Goal: Information Seeking & Learning: Learn about a topic

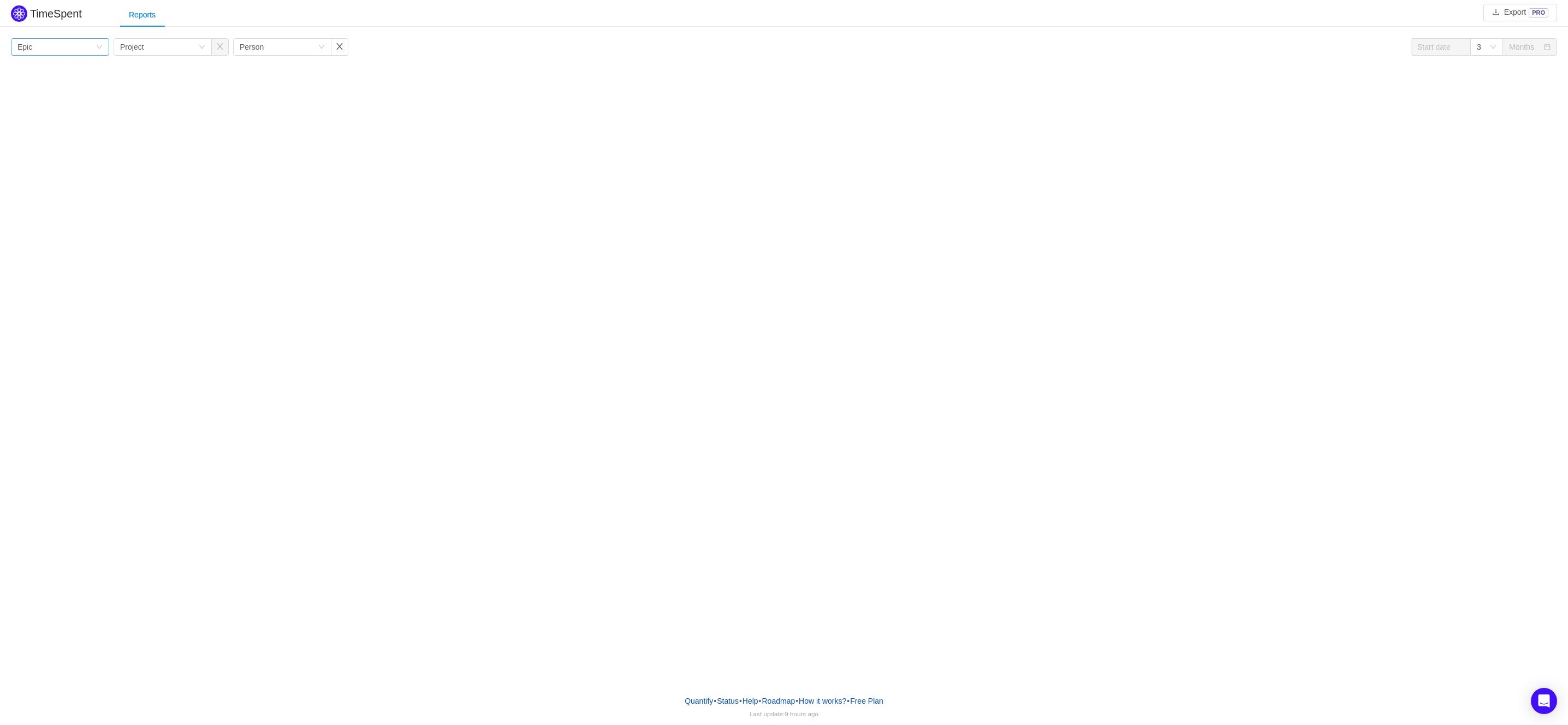
click at [61, 48] on div "Group by Epic" at bounding box center [57, 47] width 78 height 17
click at [67, 119] on li "Epic" at bounding box center [60, 121] width 98 height 18
click at [150, 48] on div "Group by Project" at bounding box center [159, 47] width 78 height 17
click at [162, 91] on li "Project" at bounding box center [162, 86] width 98 height 18
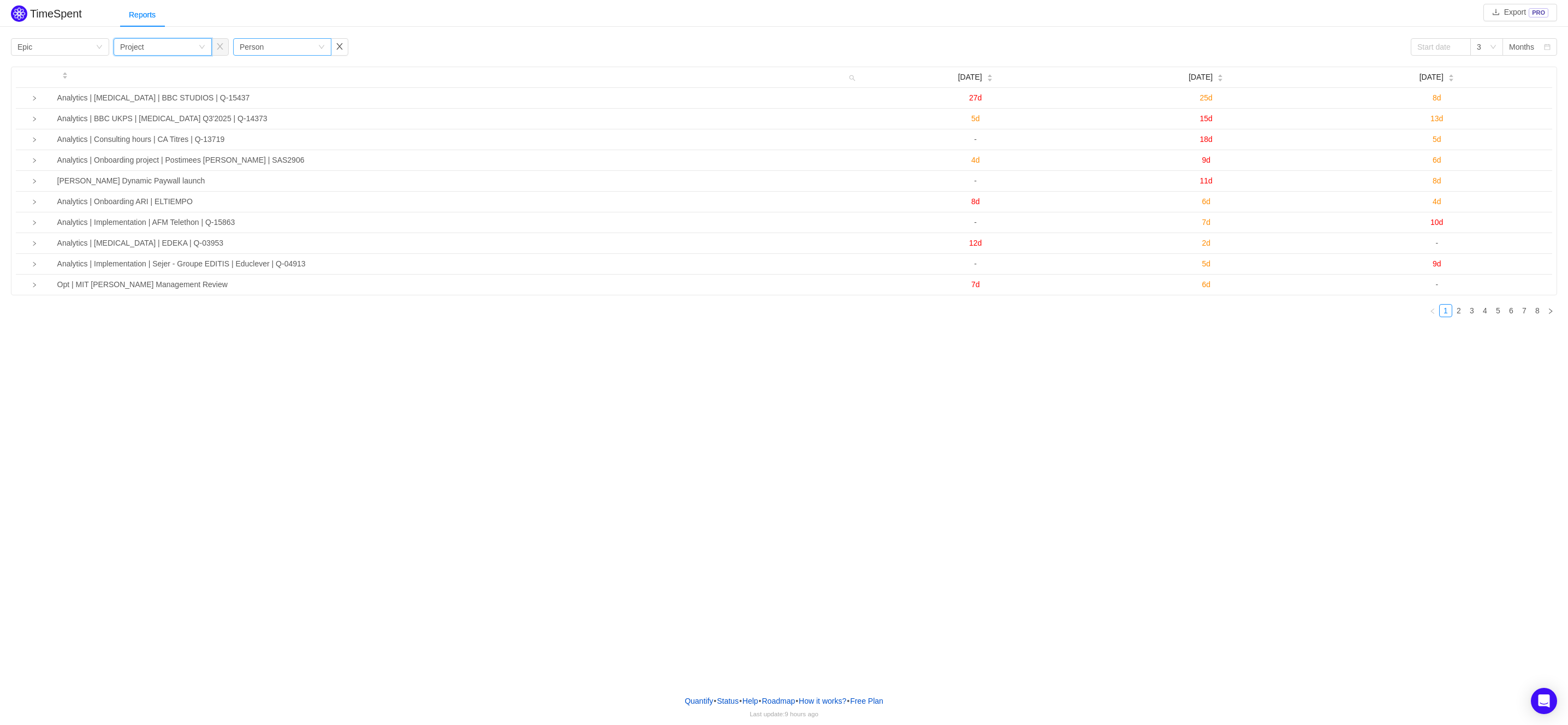
click at [273, 46] on div "Group by Person" at bounding box center [279, 47] width 78 height 17
click at [286, 415] on div "TimeSpent Export PRO Reports Group by Epic Group by Project Group by Person 3 M…" at bounding box center [784, 343] width 1568 height 687
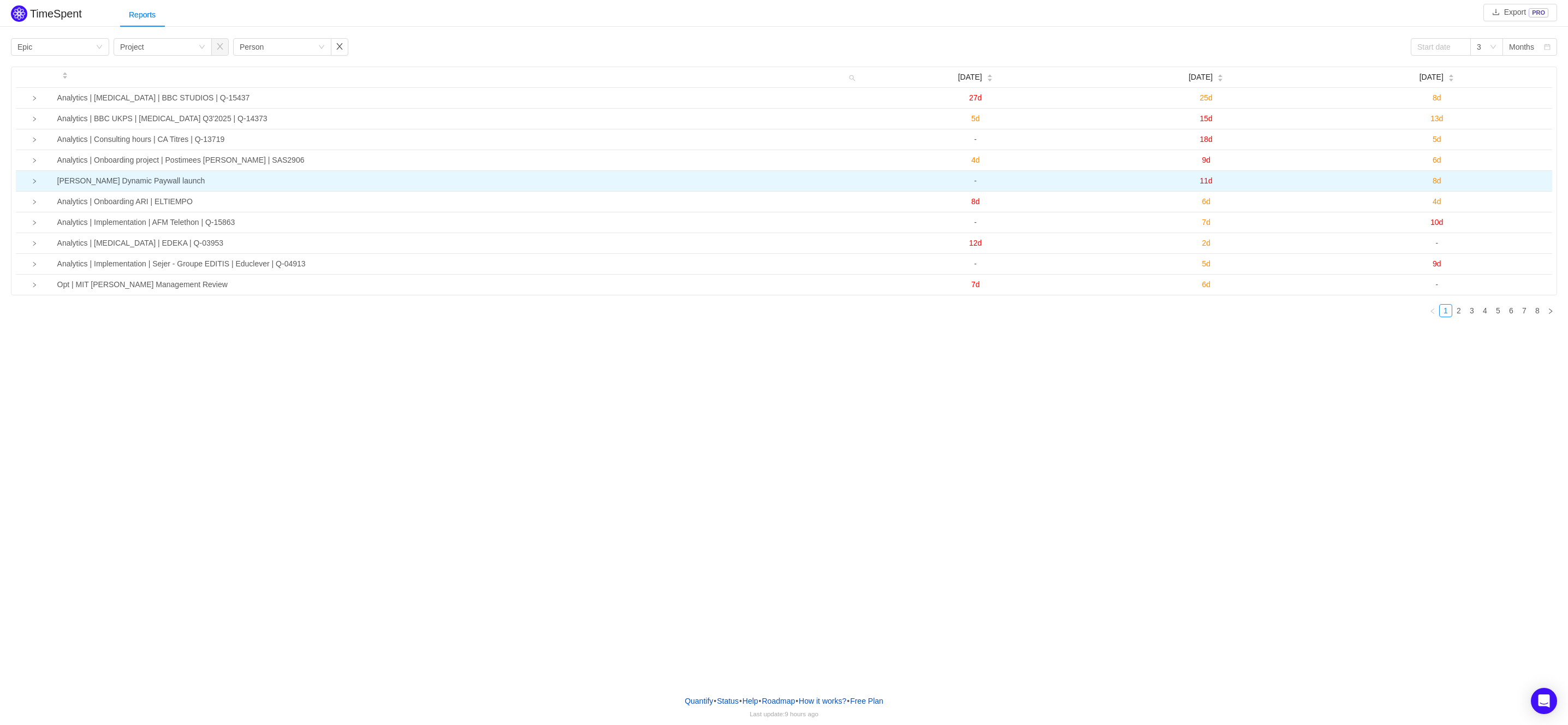
click at [32, 182] on icon "icon: right" at bounding box center [34, 181] width 6 height 6
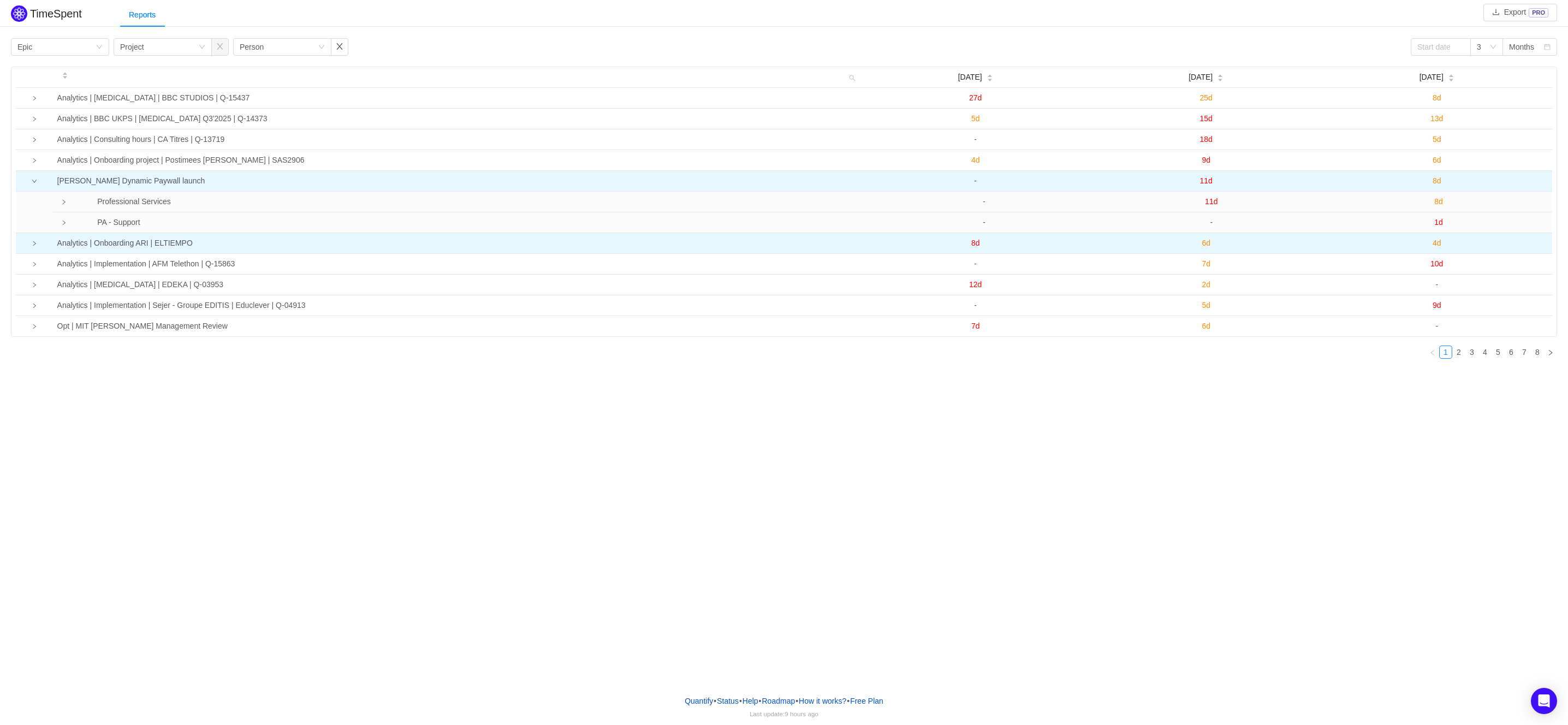
click at [39, 241] on td at bounding box center [34, 244] width 37 height 21
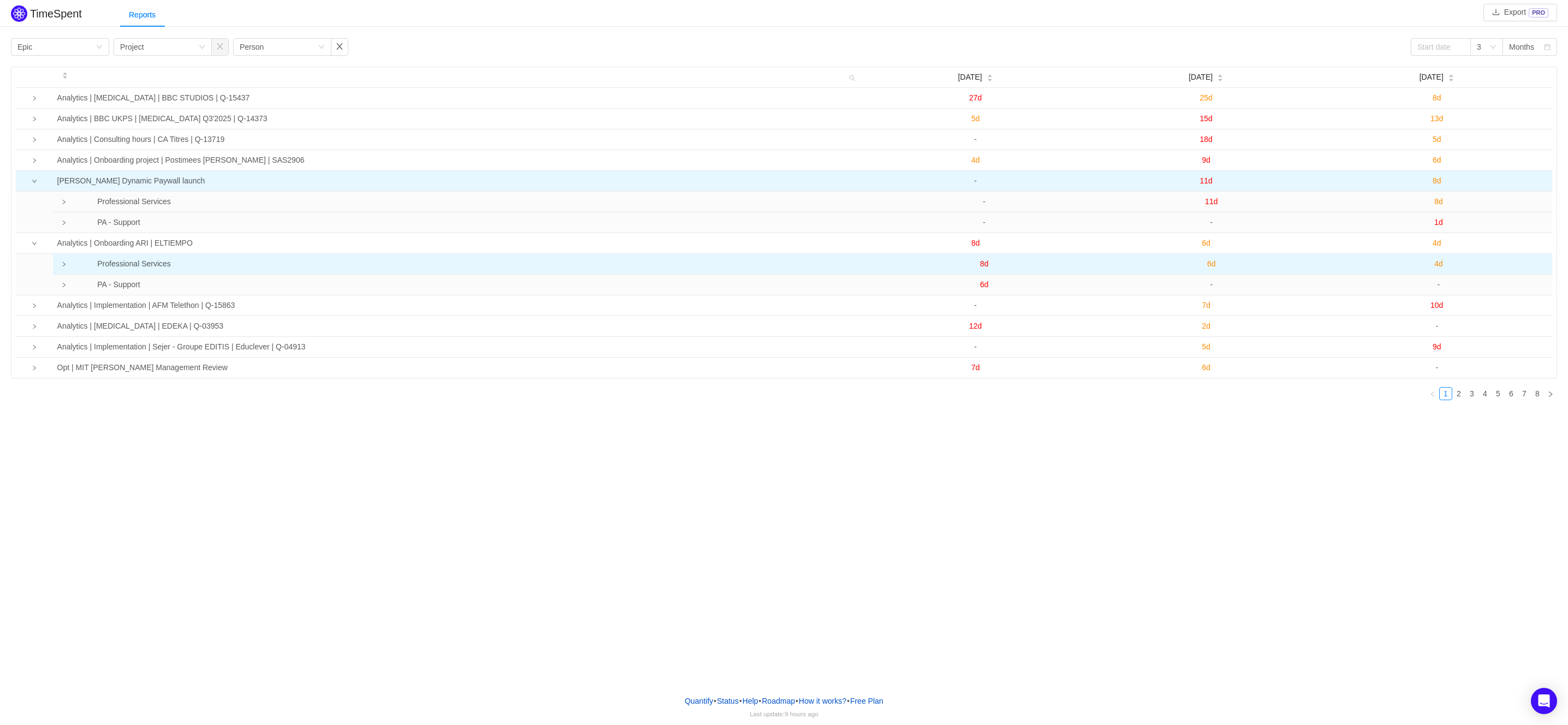
click at [67, 263] on td at bounding box center [64, 265] width 23 height 21
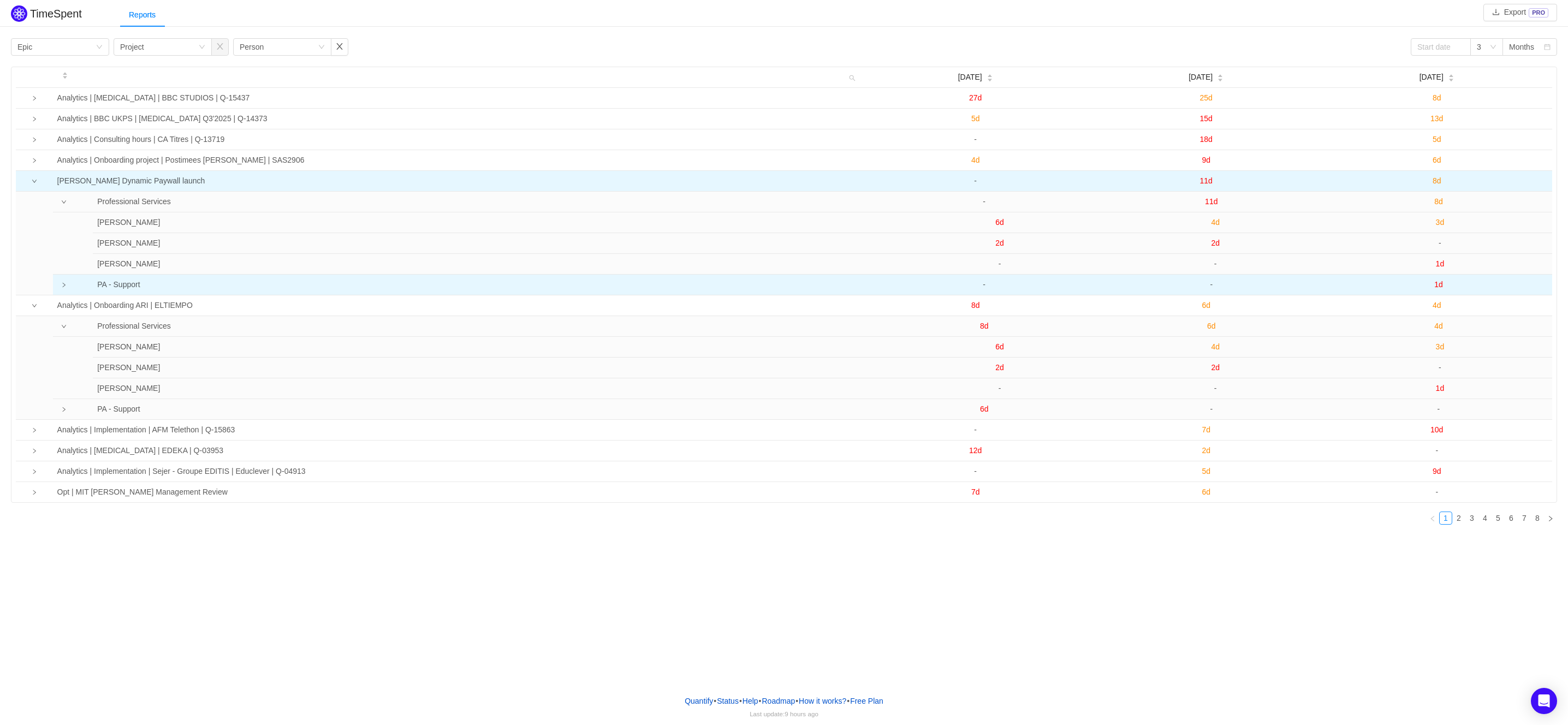
click at [64, 283] on icon "icon: right" at bounding box center [64, 284] width 6 height 6
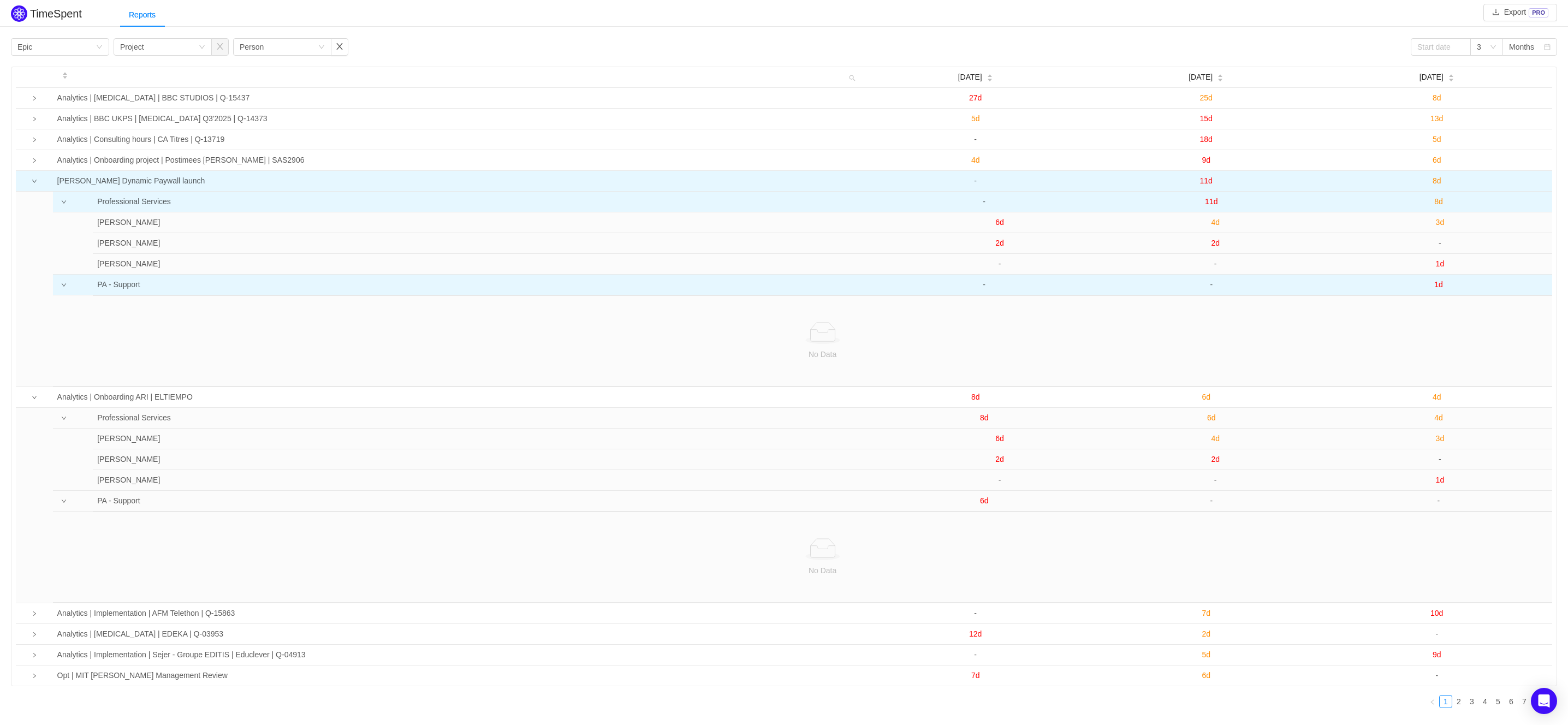
click at [64, 206] on td at bounding box center [64, 202] width 23 height 21
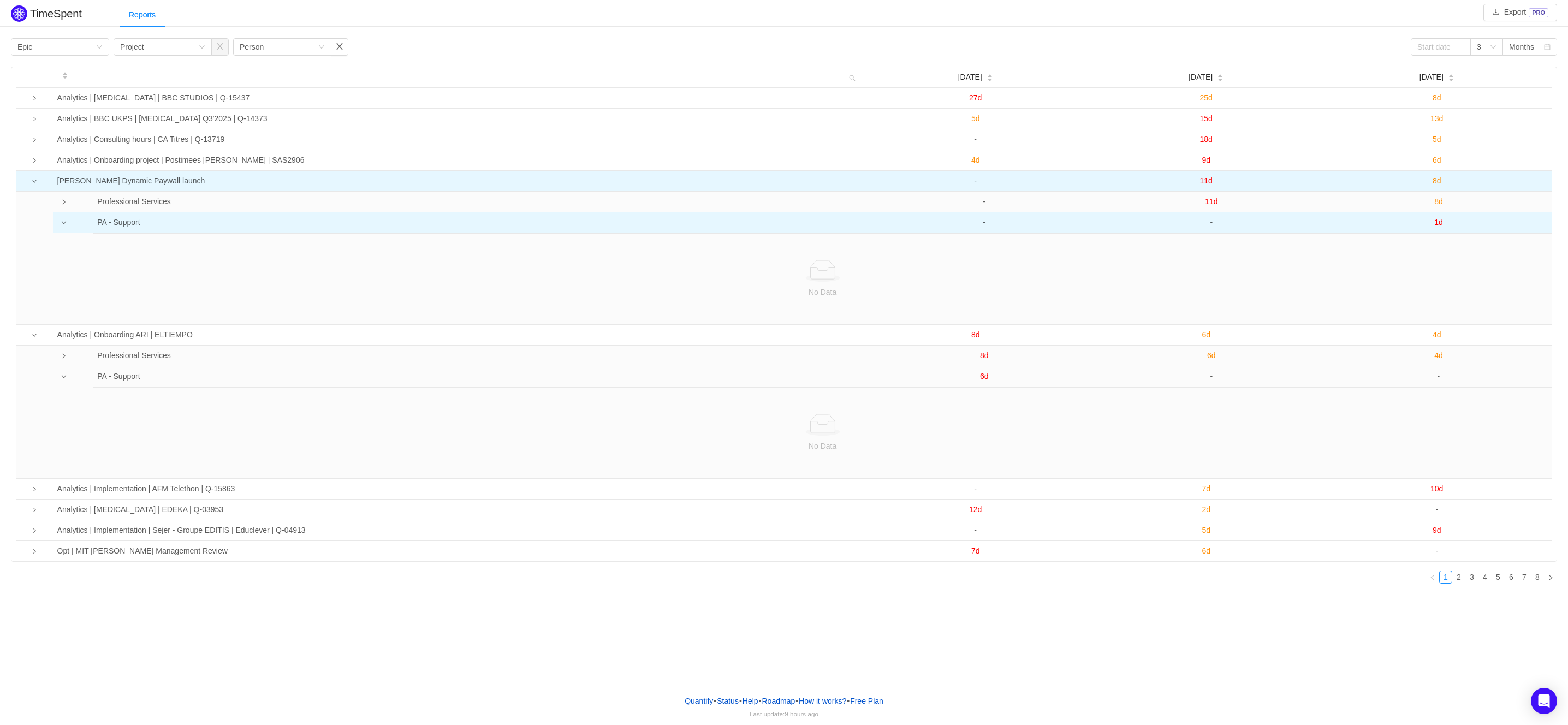
click at [60, 225] on td at bounding box center [64, 223] width 23 height 21
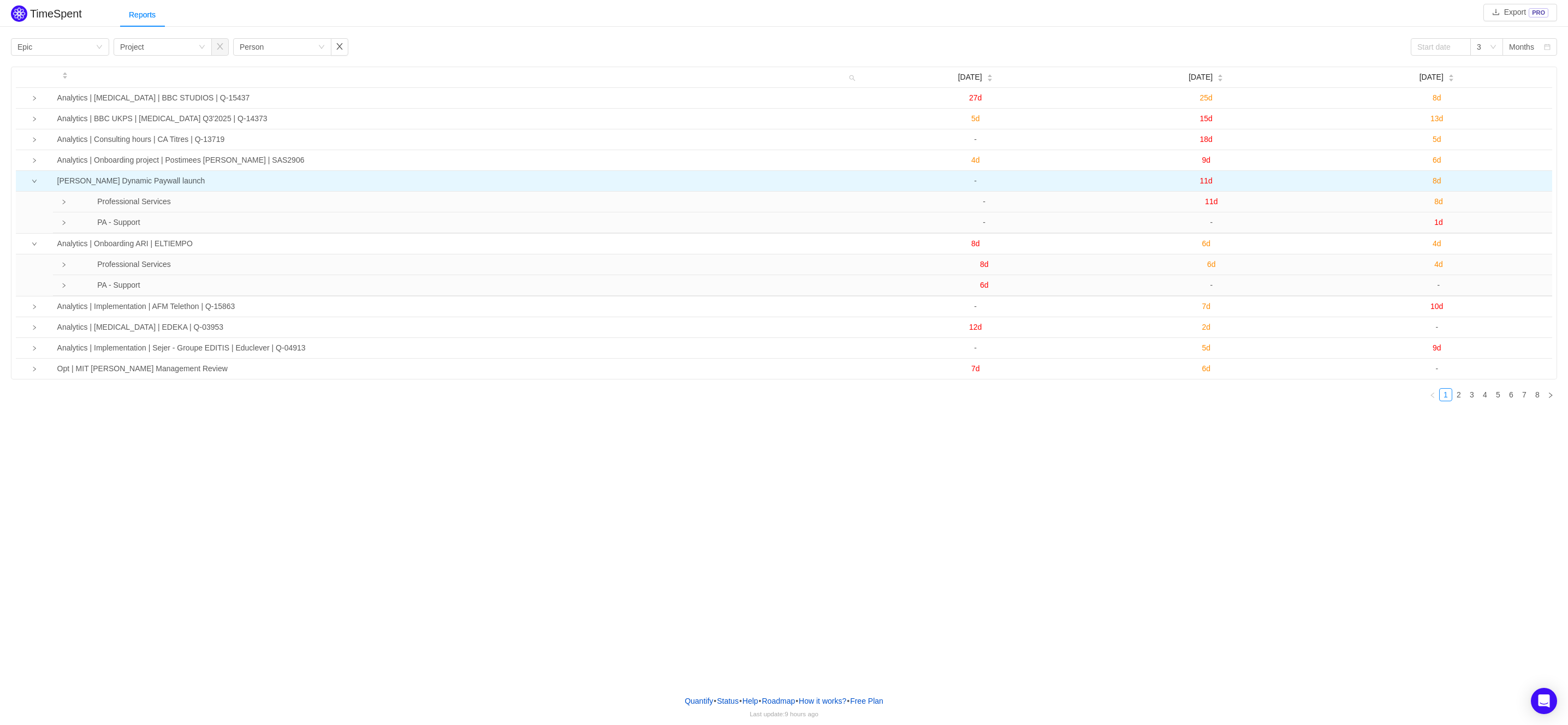
click at [32, 183] on icon "icon: down" at bounding box center [34, 181] width 6 height 6
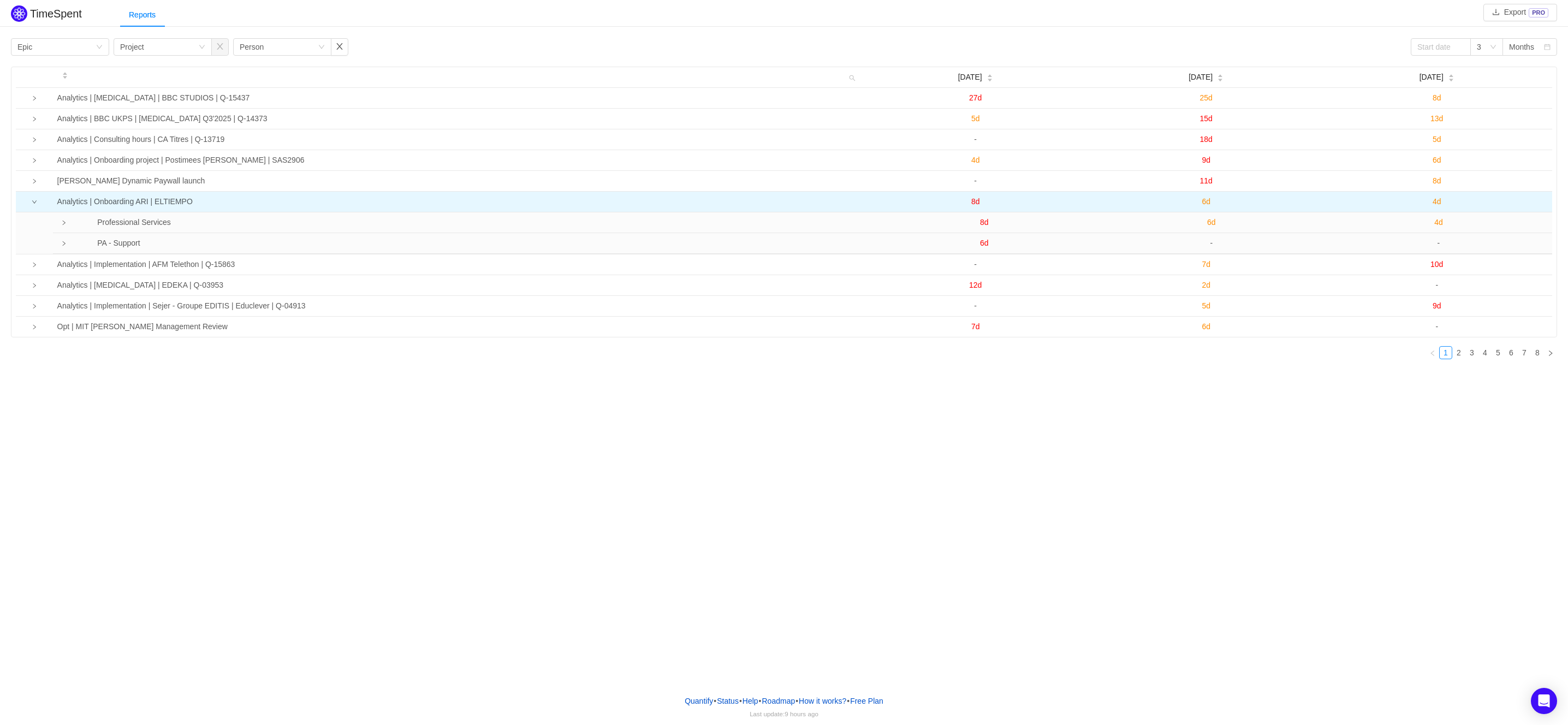
click at [32, 198] on td at bounding box center [34, 202] width 37 height 21
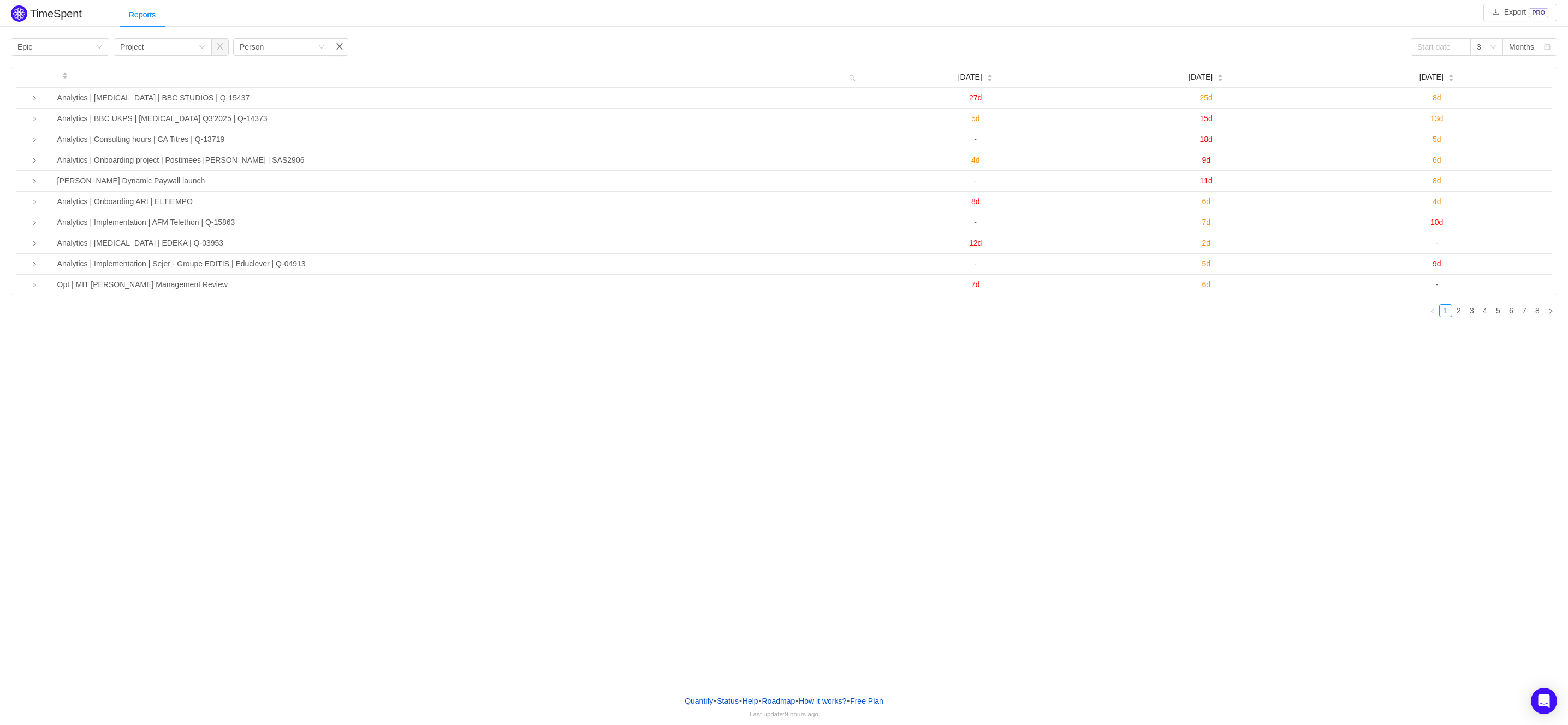
click at [244, 496] on div "TimeSpent Export PRO Reports Group by Epic Group by Project Group by Person 3 M…" at bounding box center [784, 343] width 1568 height 687
click at [454, 480] on div "TimeSpent Export PRO Reports Group by Epic Group by Project Group by Person 3 M…" at bounding box center [784, 343] width 1568 height 687
click at [1462, 312] on link "2" at bounding box center [1458, 311] width 12 height 12
click at [1480, 314] on link "4" at bounding box center [1484, 311] width 12 height 12
click at [185, 53] on div "Group by Project" at bounding box center [159, 47] width 78 height 17
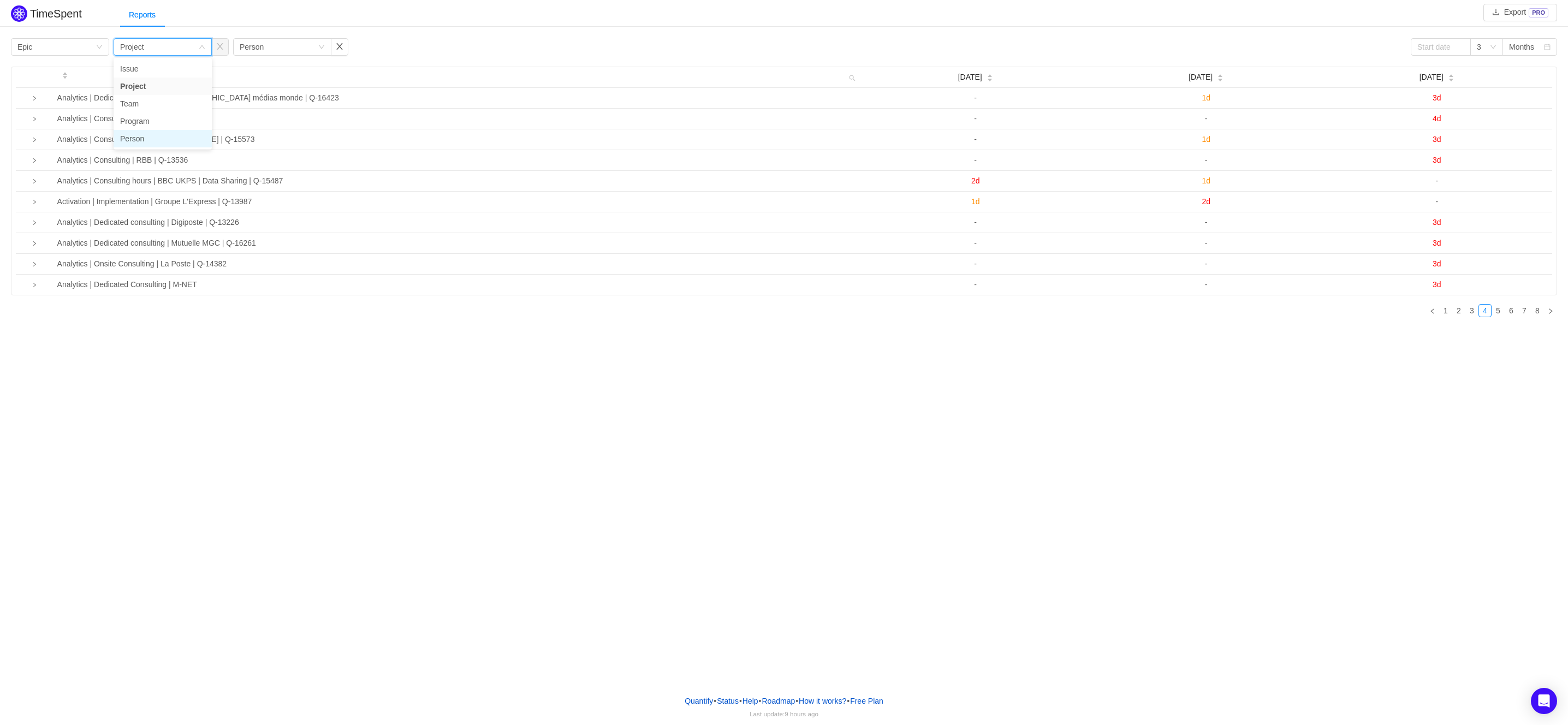
click at [162, 140] on li "Person" at bounding box center [162, 139] width 98 height 18
click at [635, 498] on div "TimeSpent Export PRO Reports Group by Epic Group by Person Group by Person 3 Mo…" at bounding box center [784, 343] width 1568 height 687
click at [256, 47] on div "Person" at bounding box center [252, 47] width 24 height 17
click at [438, 42] on div "Group by Epic Group by Person Group by Person 3 Months" at bounding box center [784, 47] width 1546 height 18
click at [66, 41] on div "Group by Epic" at bounding box center [57, 47] width 78 height 17
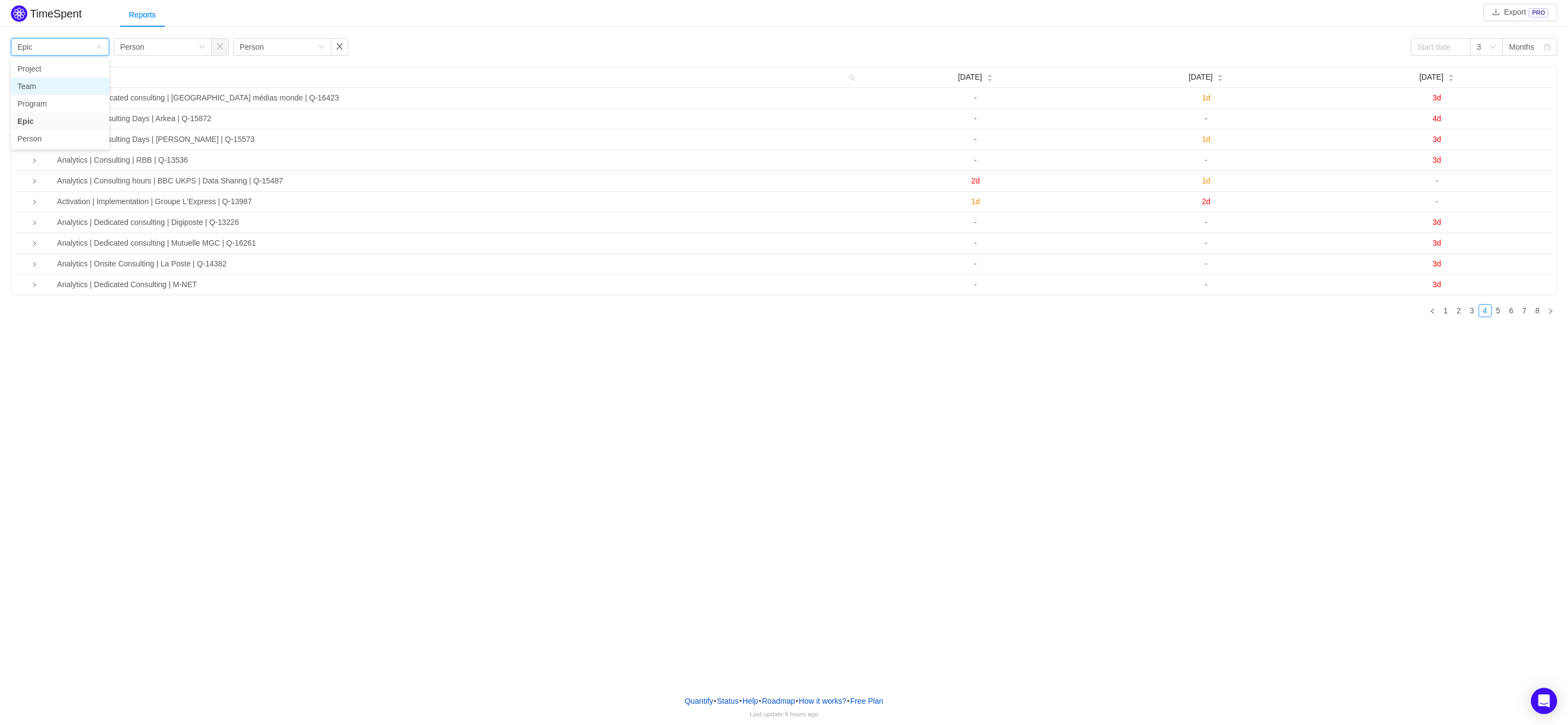
click at [63, 83] on li "Team" at bounding box center [60, 86] width 98 height 18
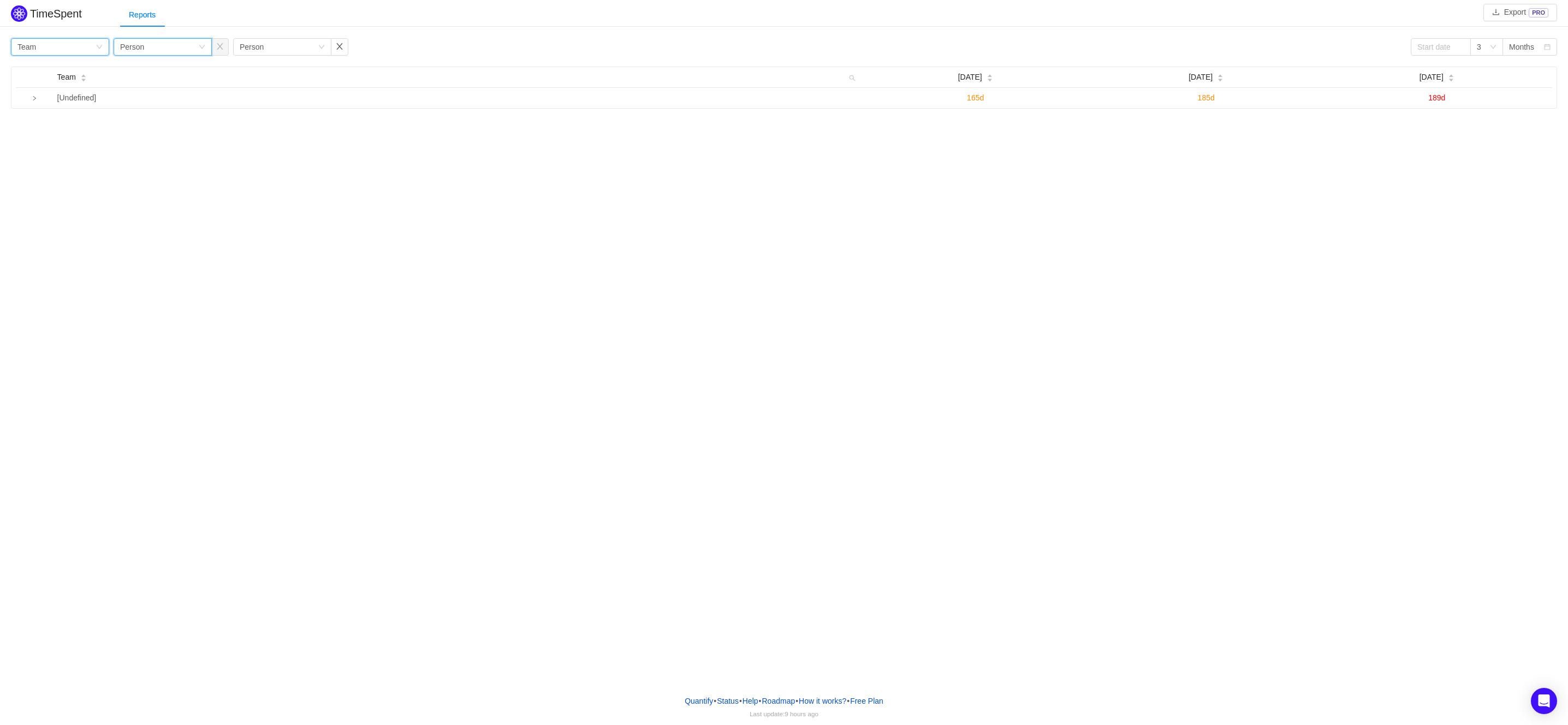
click at [165, 44] on div "Group by Person" at bounding box center [159, 47] width 78 height 17
click at [166, 122] on li "Epic" at bounding box center [162, 121] width 98 height 18
click at [303, 45] on div "Group by Person" at bounding box center [279, 47] width 78 height 17
click at [298, 65] on li "Issue" at bounding box center [282, 69] width 98 height 18
click at [366, 216] on div "TimeSpent Export PRO Reports Group by Team Group by Epic Group by Issue 3 Month…" at bounding box center [784, 343] width 1568 height 687
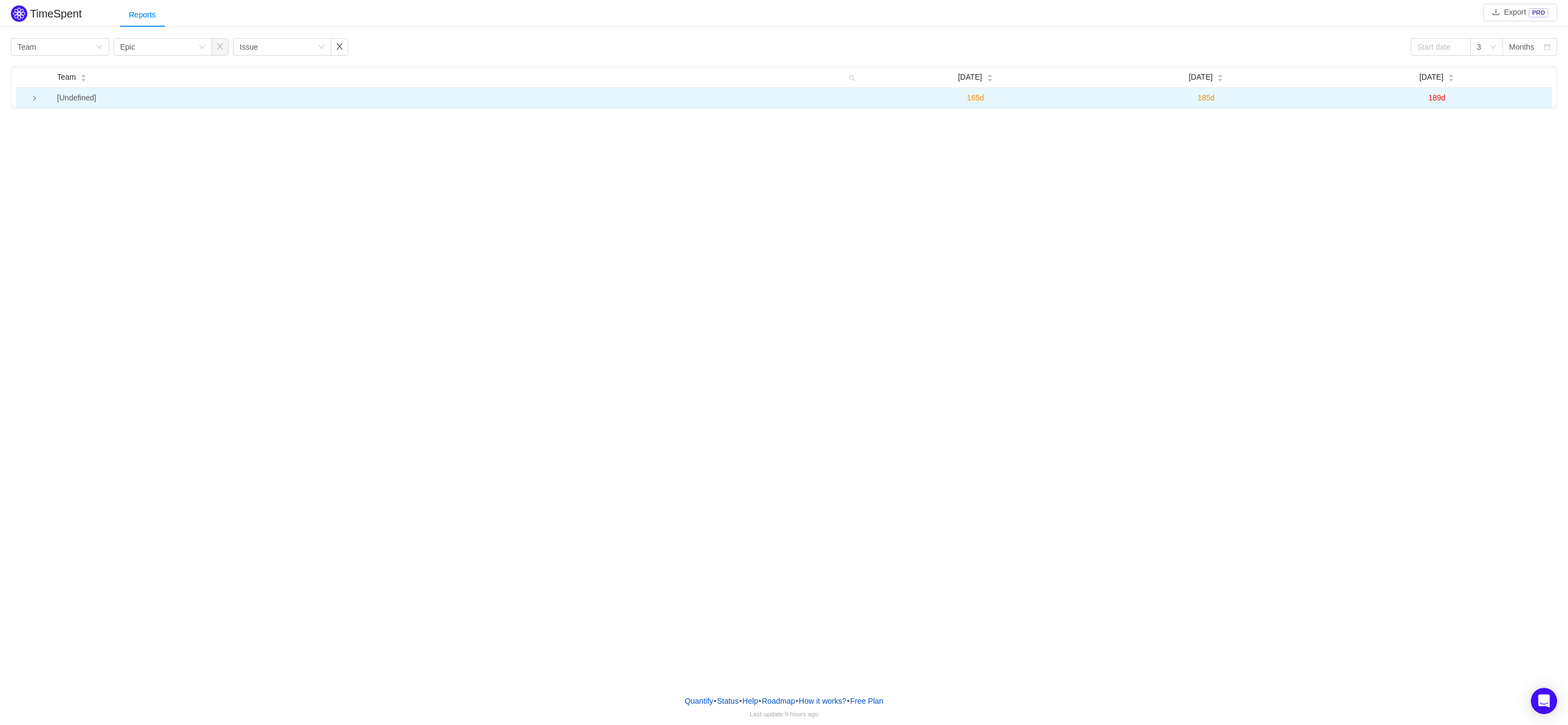
click at [34, 100] on icon "icon: right" at bounding box center [33, 98] width 2 height 4
click at [1523, 49] on div "Months" at bounding box center [1522, 47] width 25 height 17
click at [1484, 49] on div "3" at bounding box center [1483, 47] width 13 height 17
click at [1339, 23] on div "Reports" at bounding box center [844, 14] width 1448 height 25
click at [1428, 39] on input at bounding box center [1440, 47] width 60 height 18
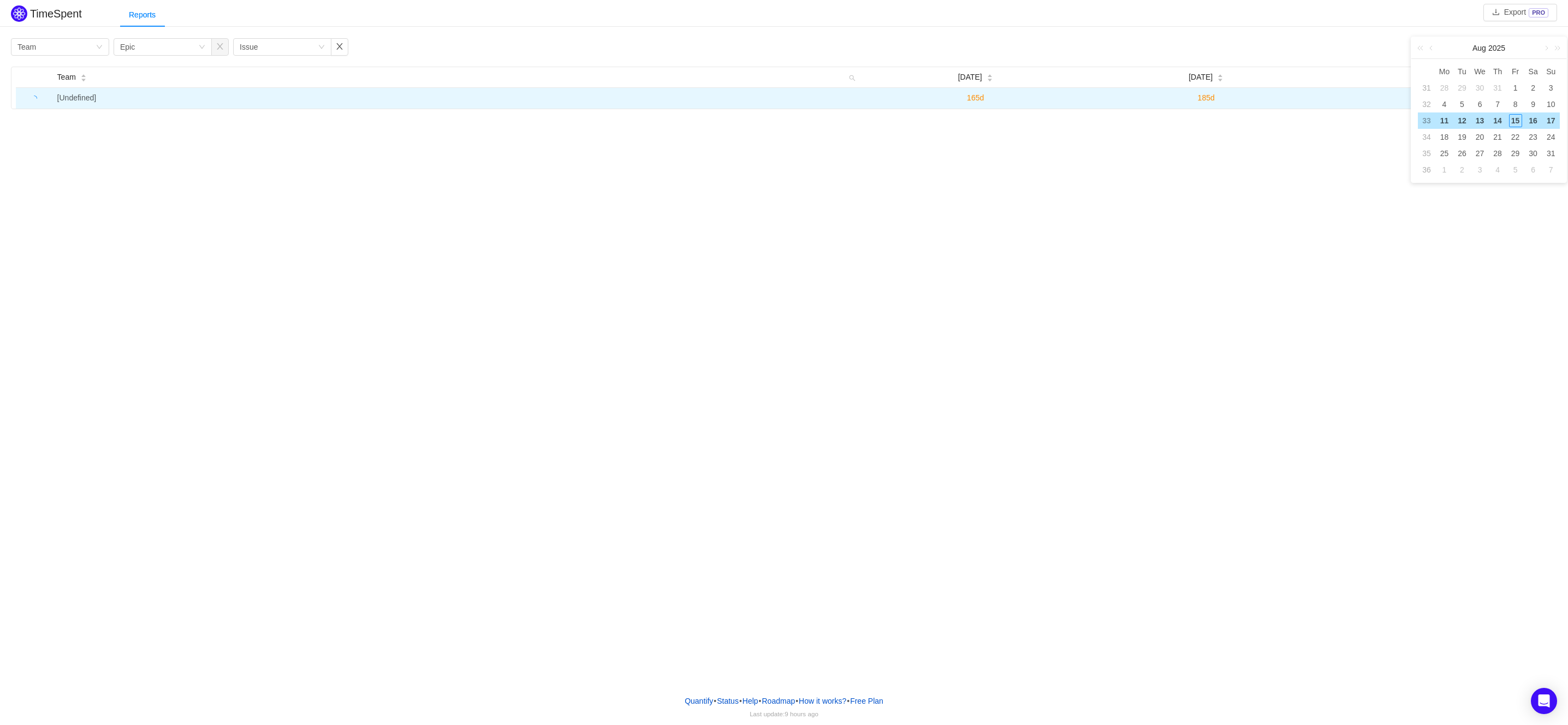
click at [1364, 33] on div "TimeSpent Export PRO Reports Group by Team Group by Epic Group by Issue 3 Month…" at bounding box center [784, 56] width 1568 height 107
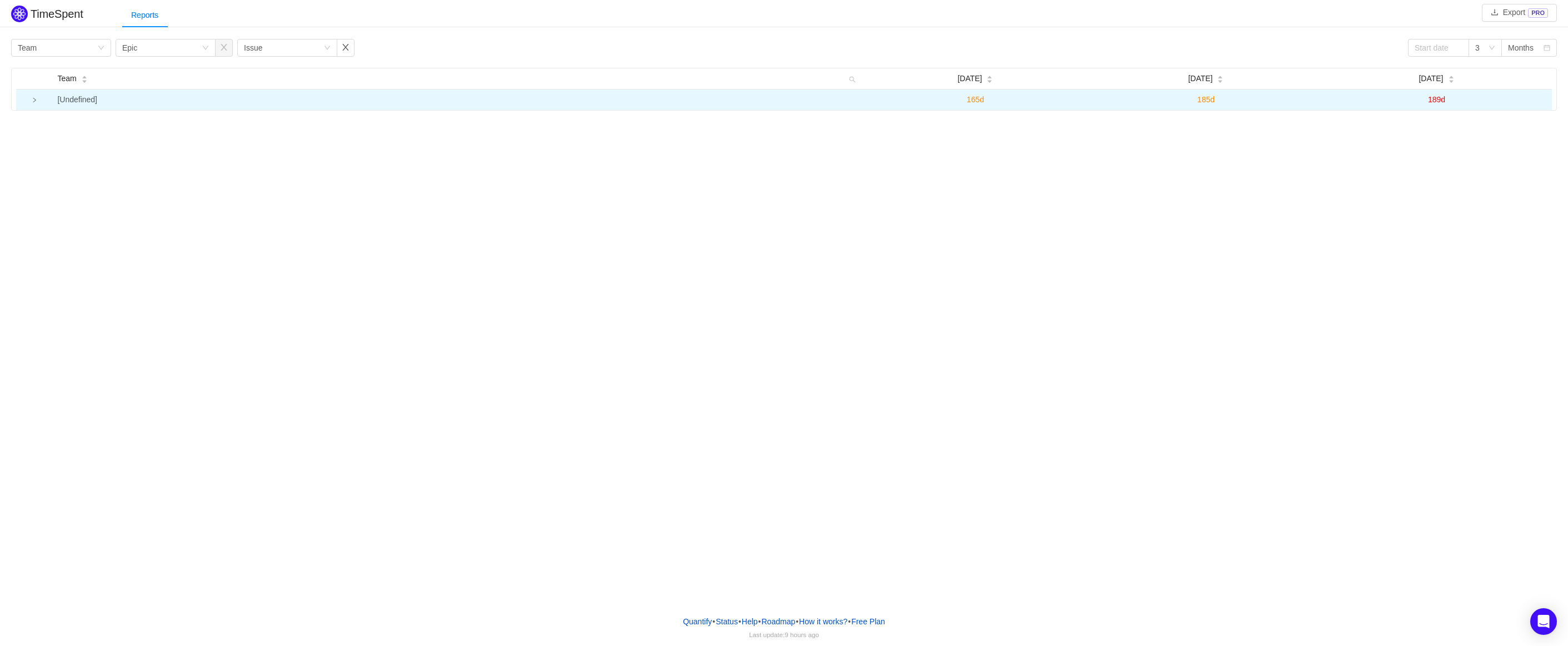
click at [35, 104] on td at bounding box center [34, 99] width 36 height 20
click at [36, 96] on div at bounding box center [35, 101] width 11 height 11
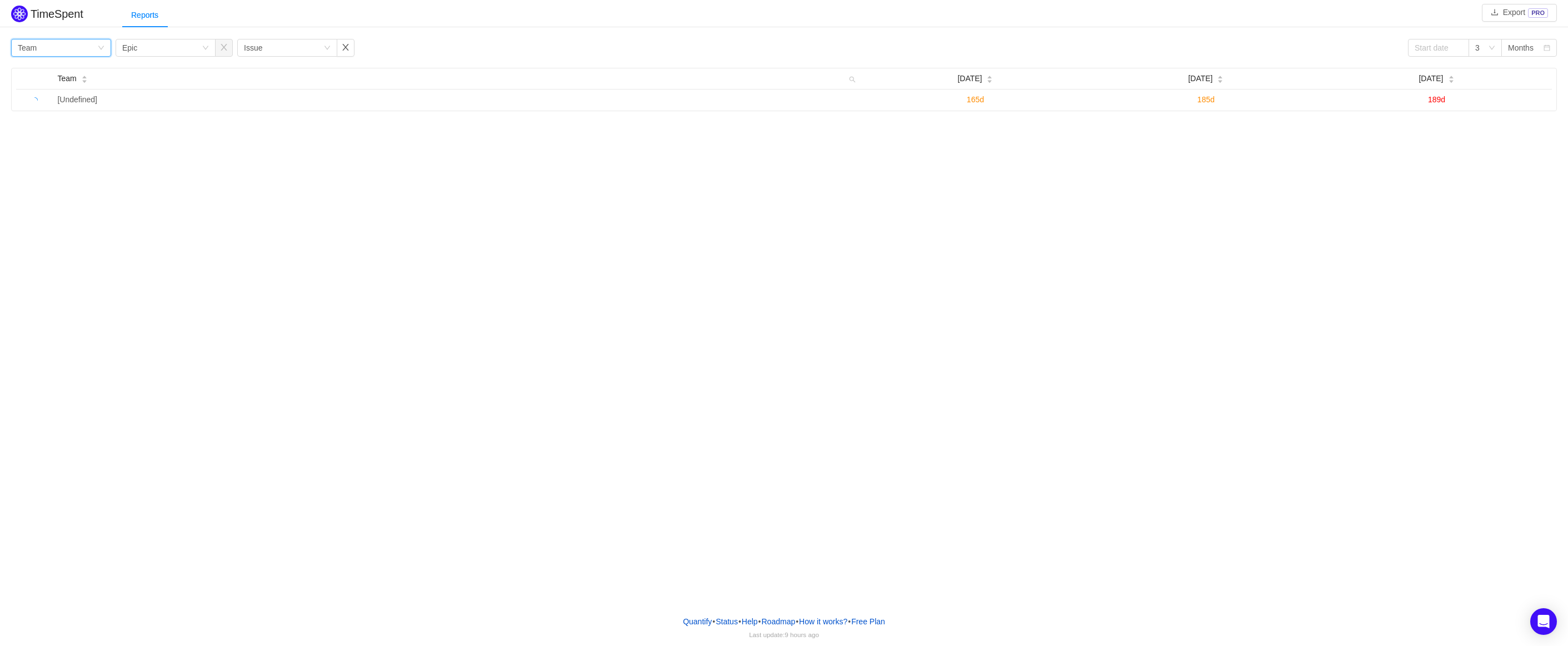
click at [100, 43] on div "Group by Team" at bounding box center [61, 48] width 100 height 18
click at [60, 125] on li "Epic" at bounding box center [61, 123] width 100 height 18
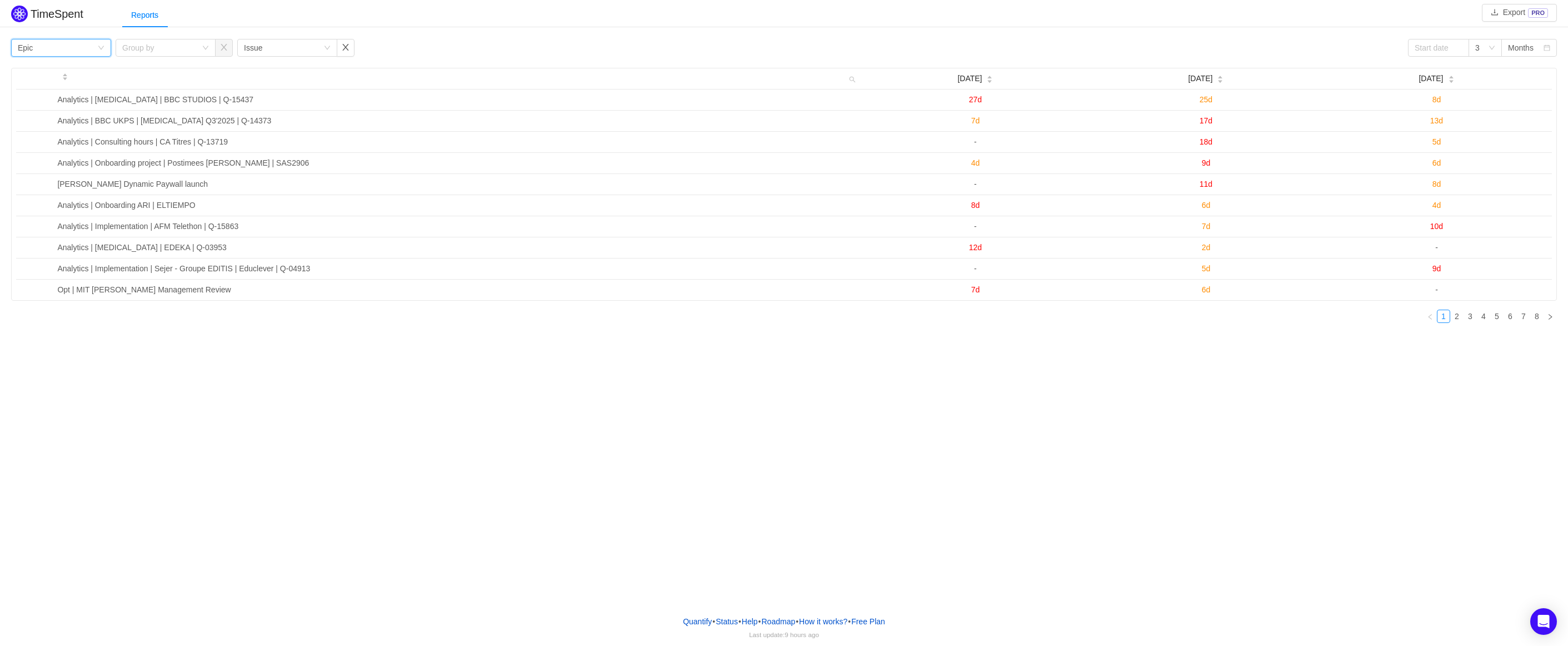
click at [276, 379] on div "TimeSpent Export PRO Reports Group by Epic Group by Group by Issue 3 Months Jun…" at bounding box center [784, 303] width 1568 height 606
click at [210, 45] on div "Group by" at bounding box center [165, 48] width 100 height 18
click at [172, 142] on li "Person" at bounding box center [165, 141] width 100 height 18
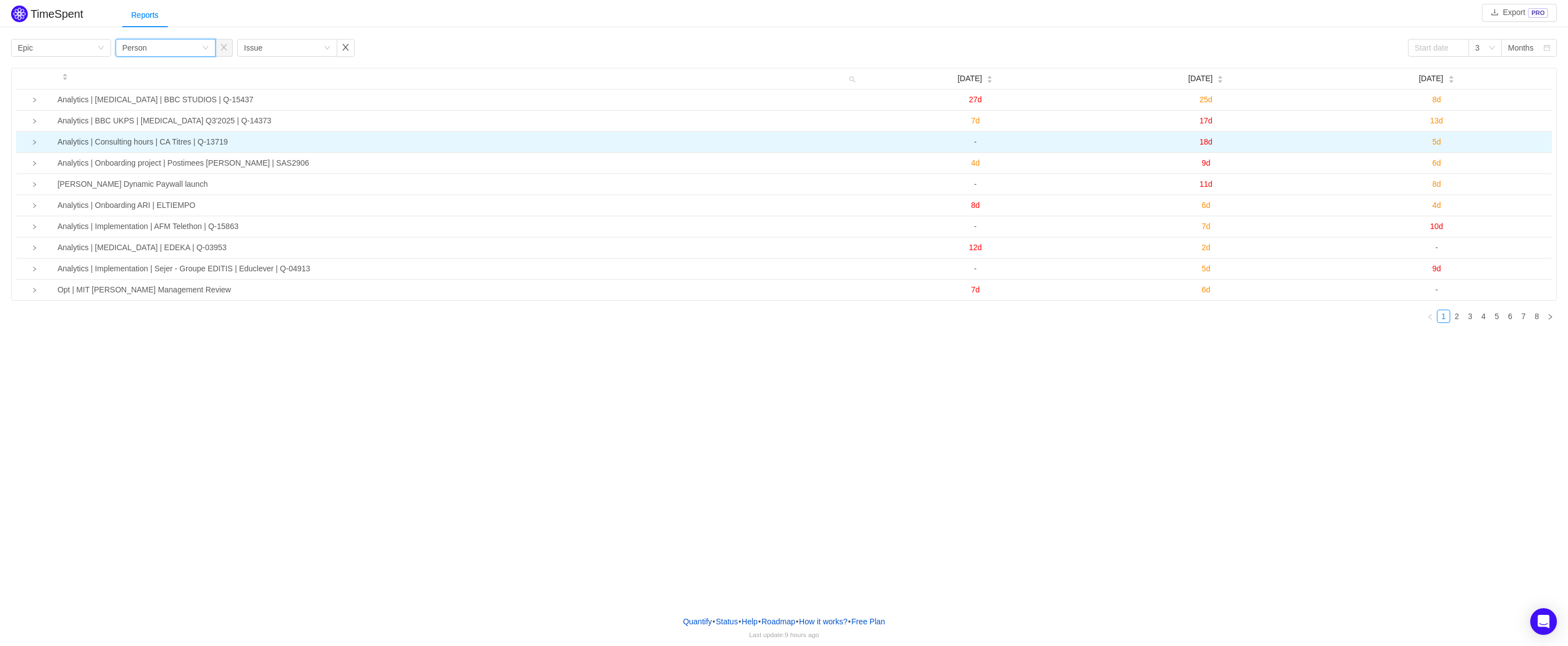
click at [36, 143] on icon "icon: right" at bounding box center [34, 142] width 6 height 6
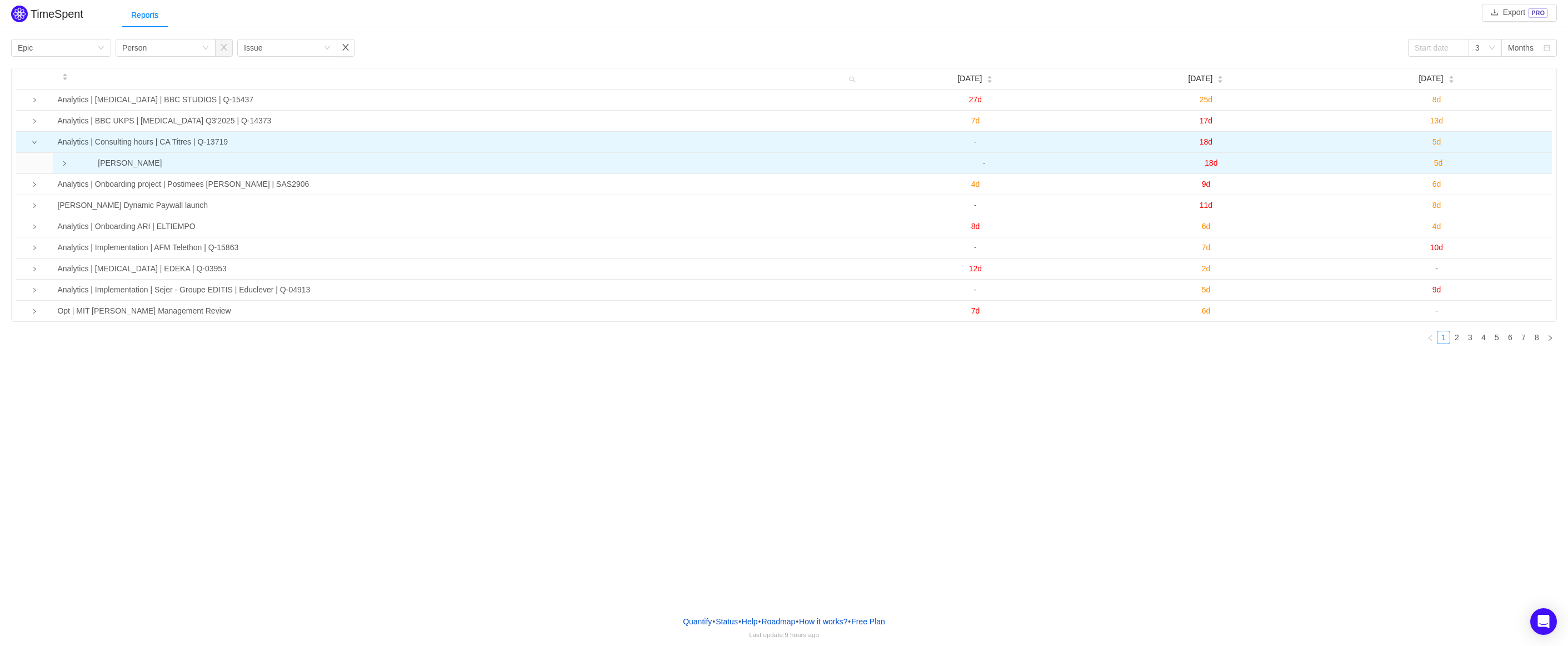
click at [66, 160] on td at bounding box center [64, 163] width 23 height 20
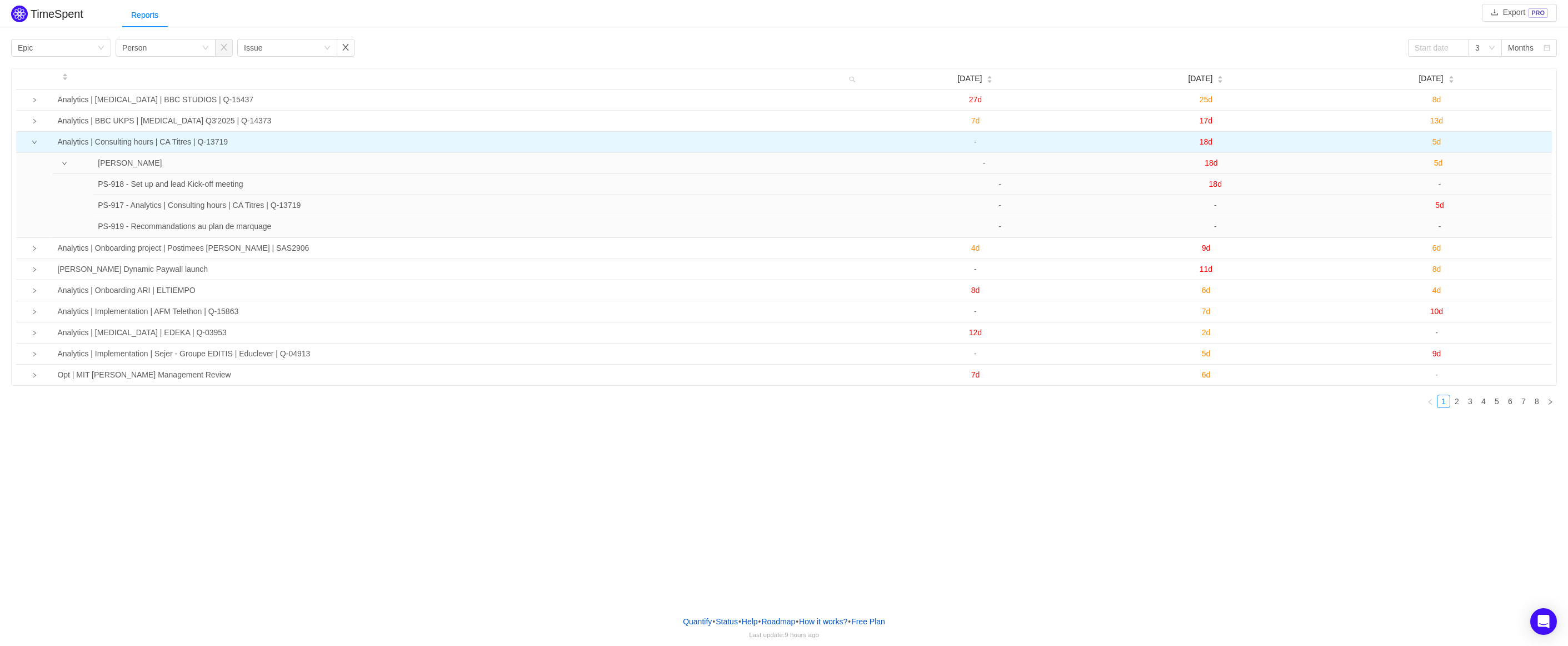
click at [252, 506] on div "TimeSpent Export PRO Reports Group by Epic Group by Person Group by Issue 3 Mon…" at bounding box center [784, 303] width 1568 height 606
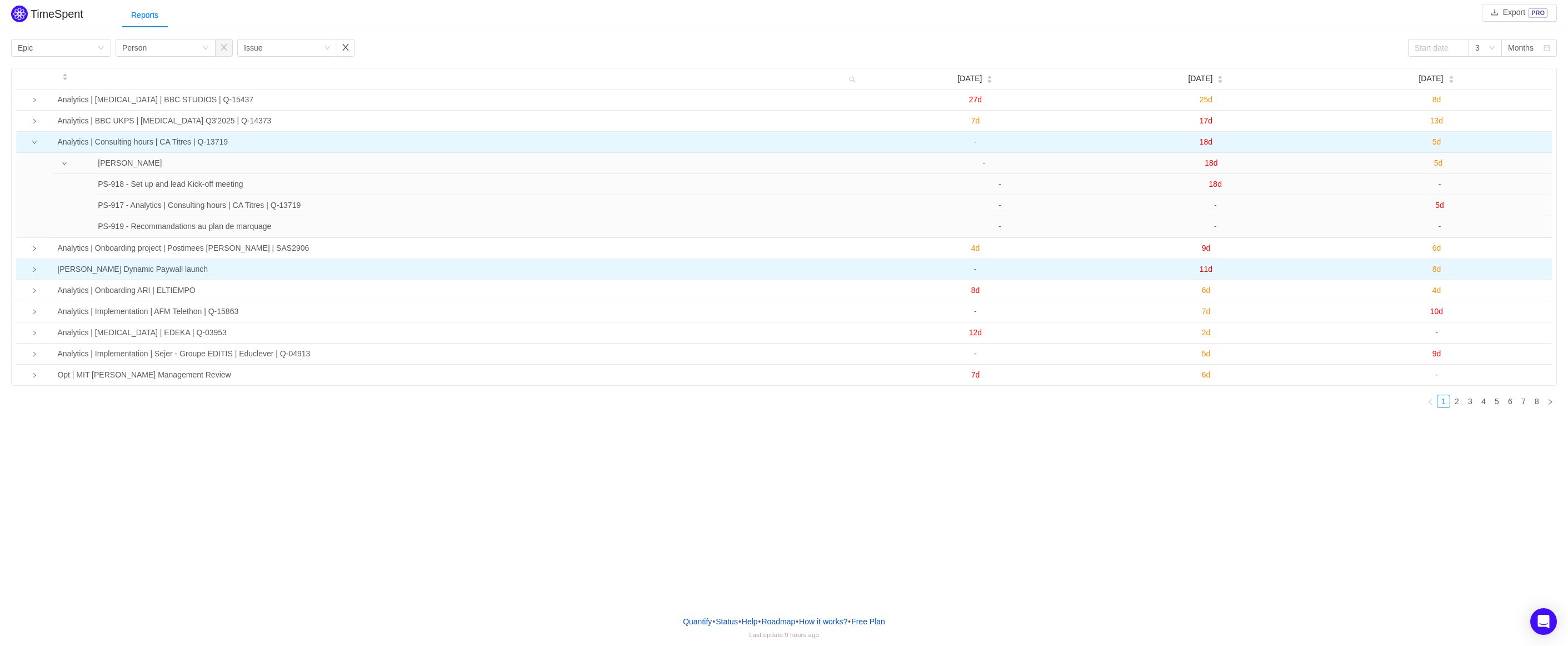
click at [32, 272] on icon "icon: right" at bounding box center [34, 269] width 6 height 6
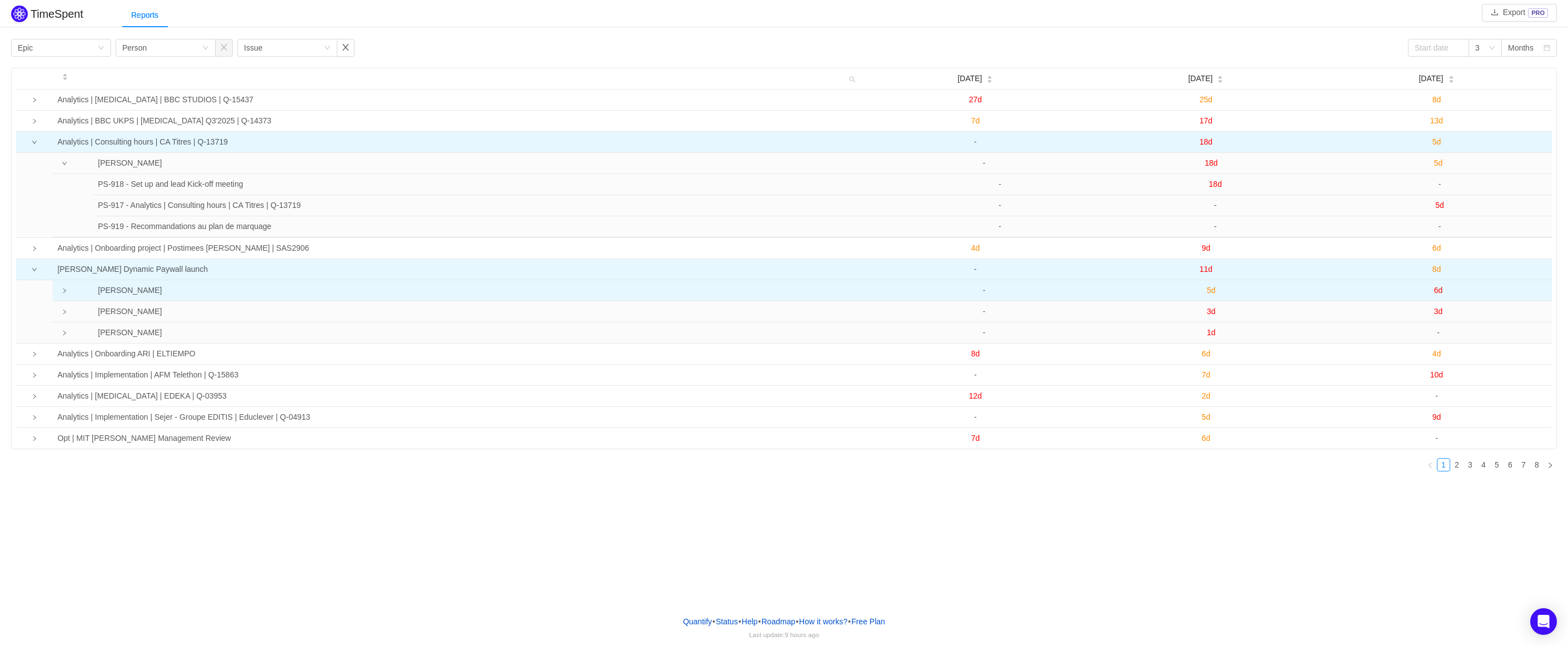
click at [62, 293] on icon "icon: right" at bounding box center [64, 290] width 6 height 6
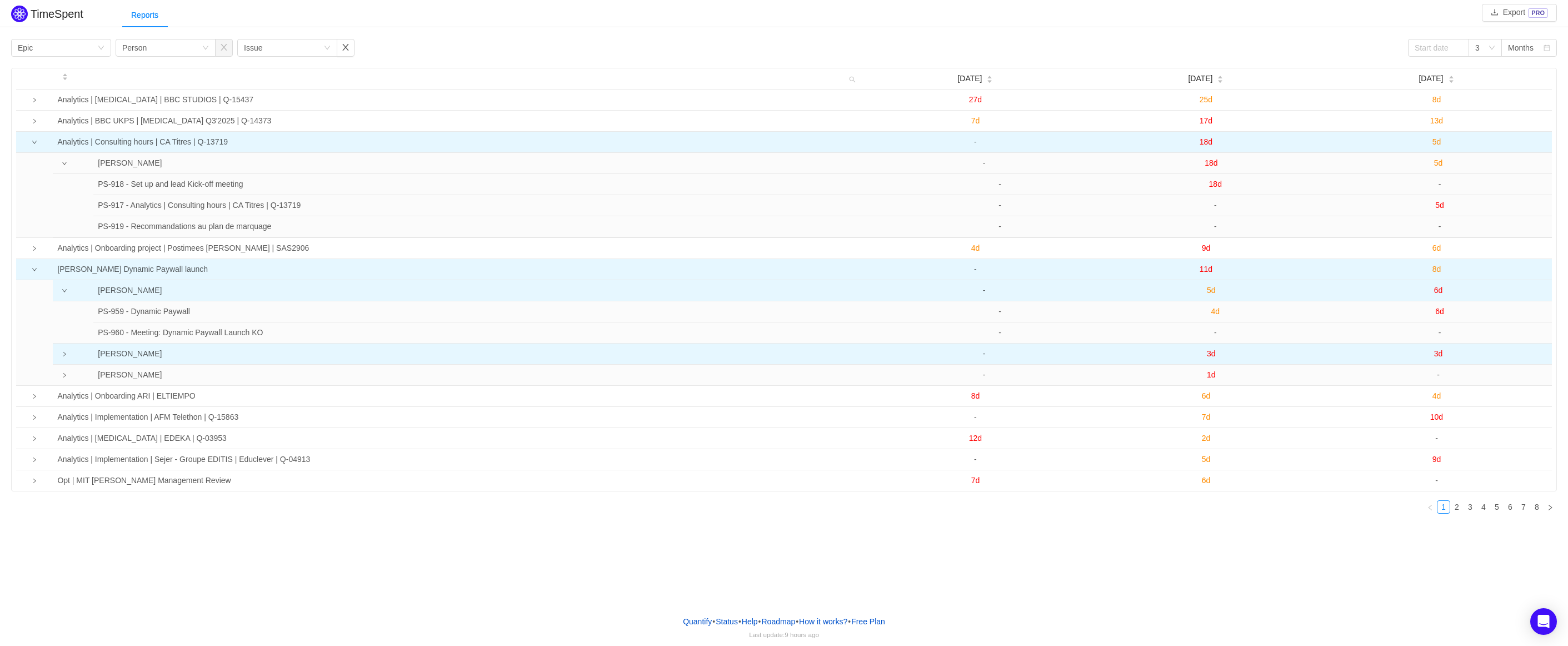
click at [65, 352] on icon "icon: right" at bounding box center [64, 353] width 6 height 6
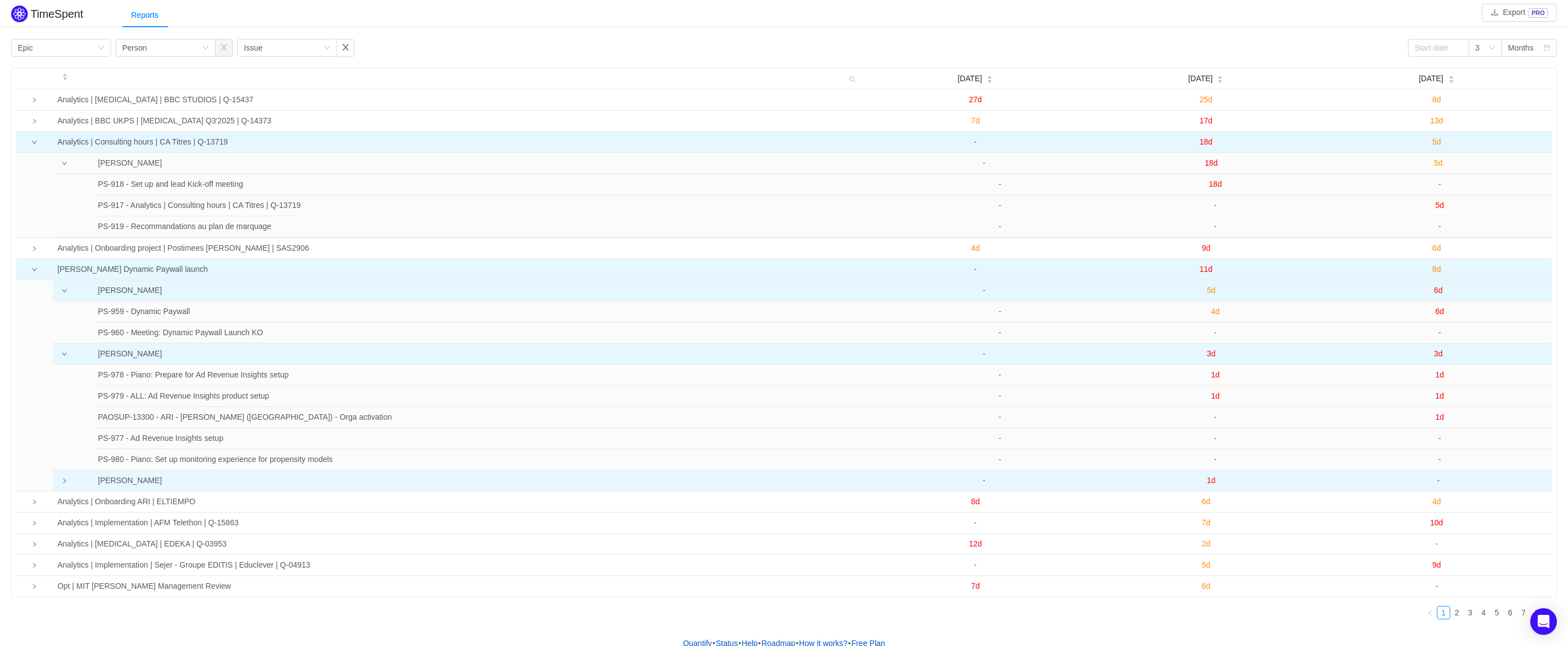
click at [64, 481] on icon "icon: right" at bounding box center [64, 481] width 6 height 6
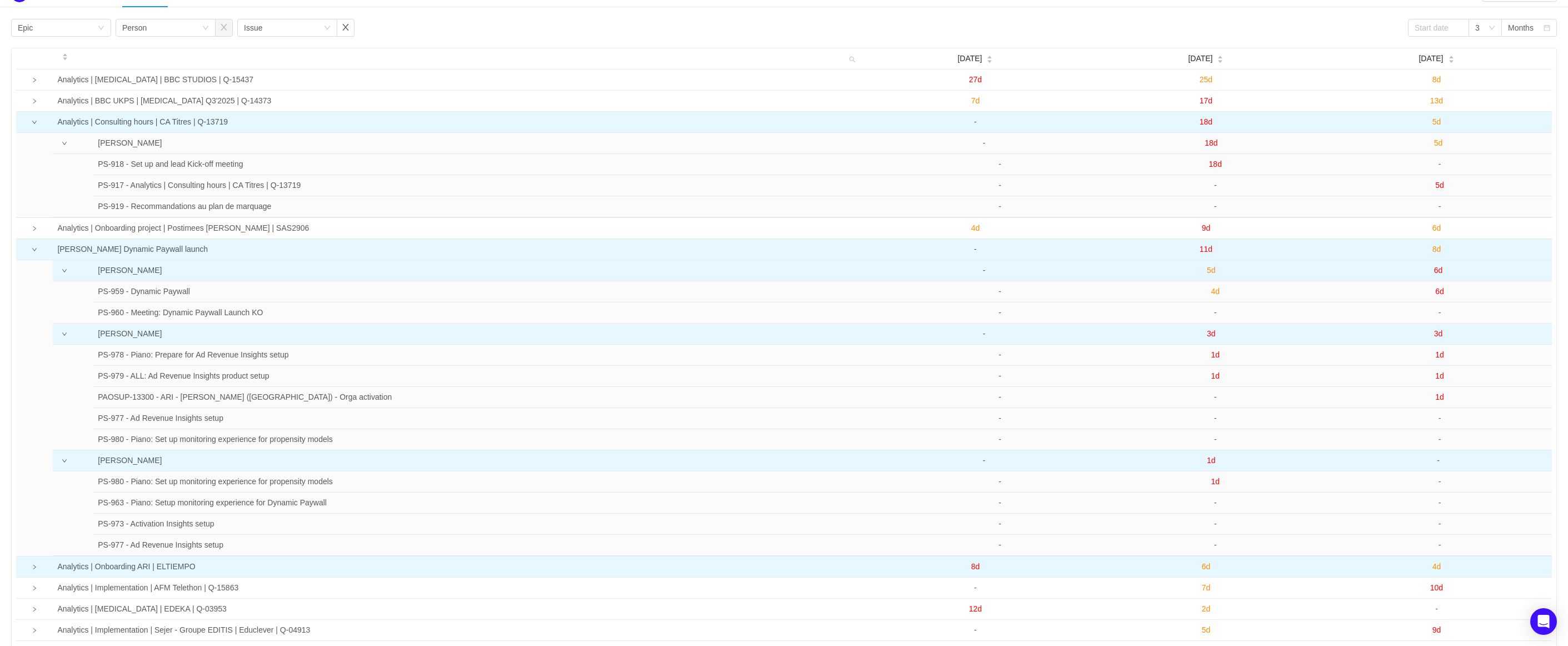
scroll to position [8, 0]
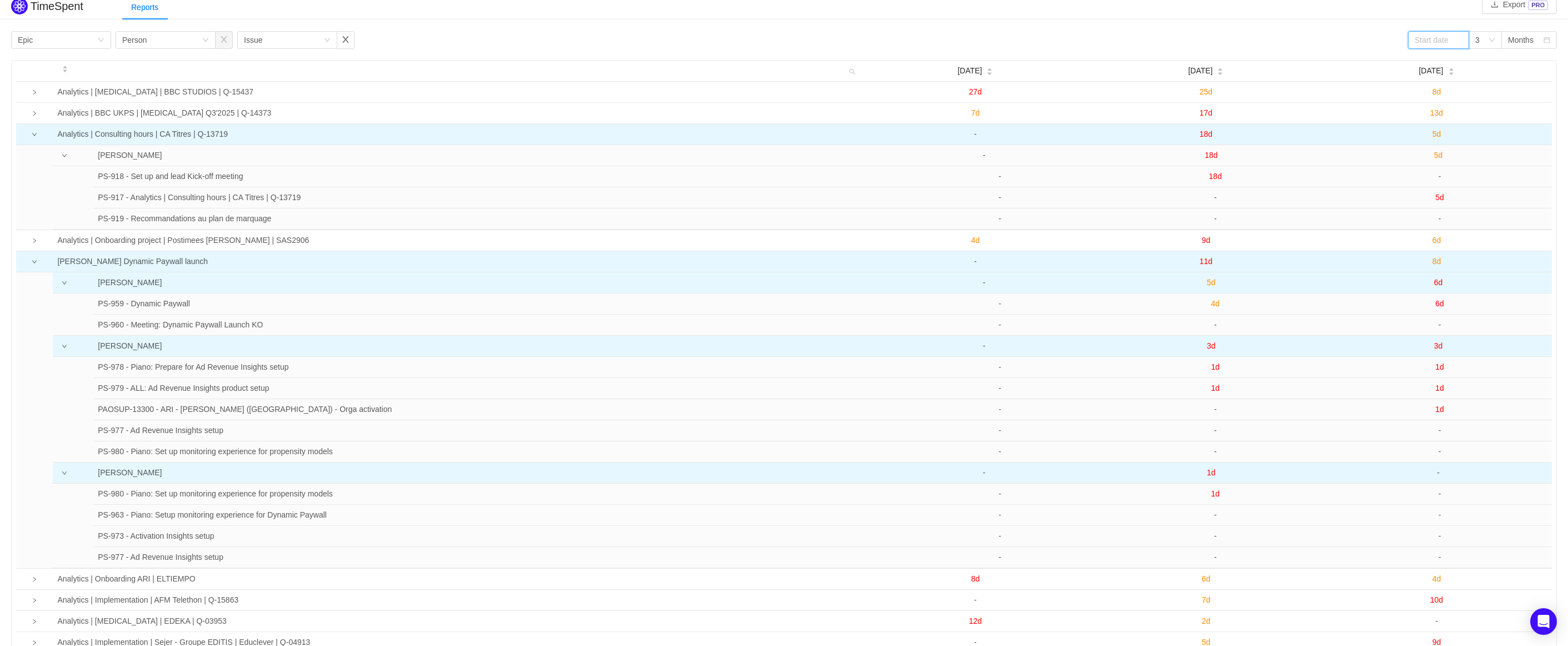
click at [1439, 38] on input at bounding box center [1438, 40] width 61 height 18
click at [1400, 6] on div "Reports" at bounding box center [845, 7] width 1446 height 25
click at [1493, 37] on icon "icon: down" at bounding box center [1492, 40] width 6 height 6
click at [1481, 80] on li "6" at bounding box center [1485, 80] width 33 height 18
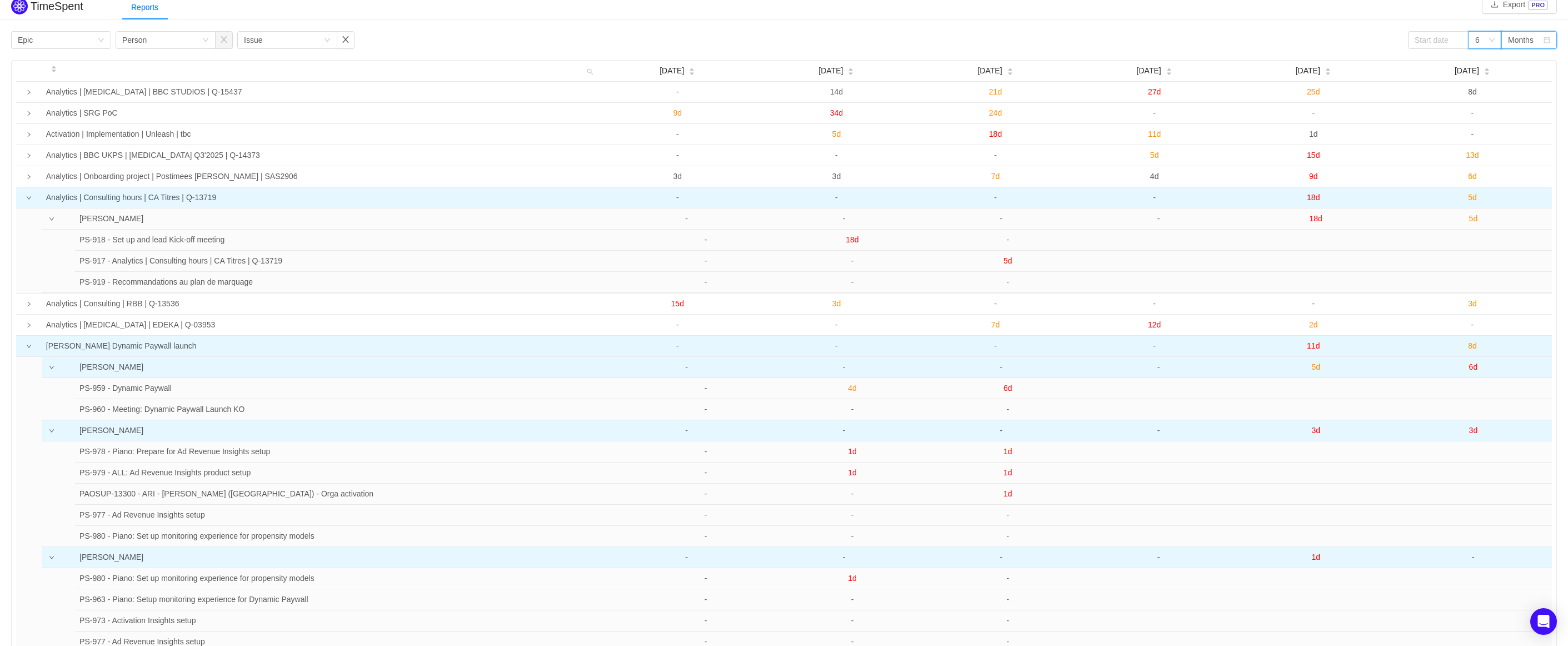
click at [1519, 32] on div "Months" at bounding box center [1521, 40] width 26 height 17
click at [1489, 41] on icon "icon: down" at bounding box center [1492, 40] width 6 height 6
click at [1485, 66] on li "3" at bounding box center [1485, 62] width 33 height 18
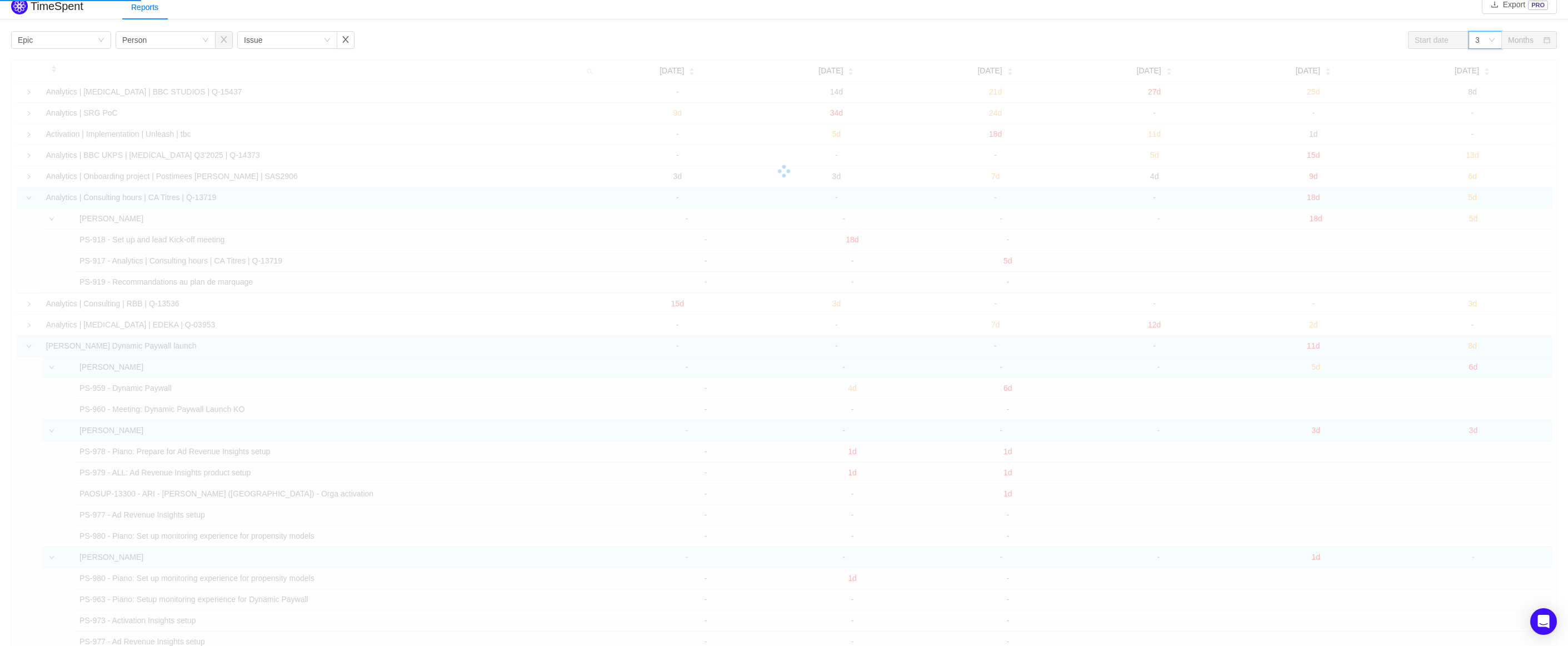
click at [1516, 41] on div "Months" at bounding box center [1521, 40] width 26 height 17
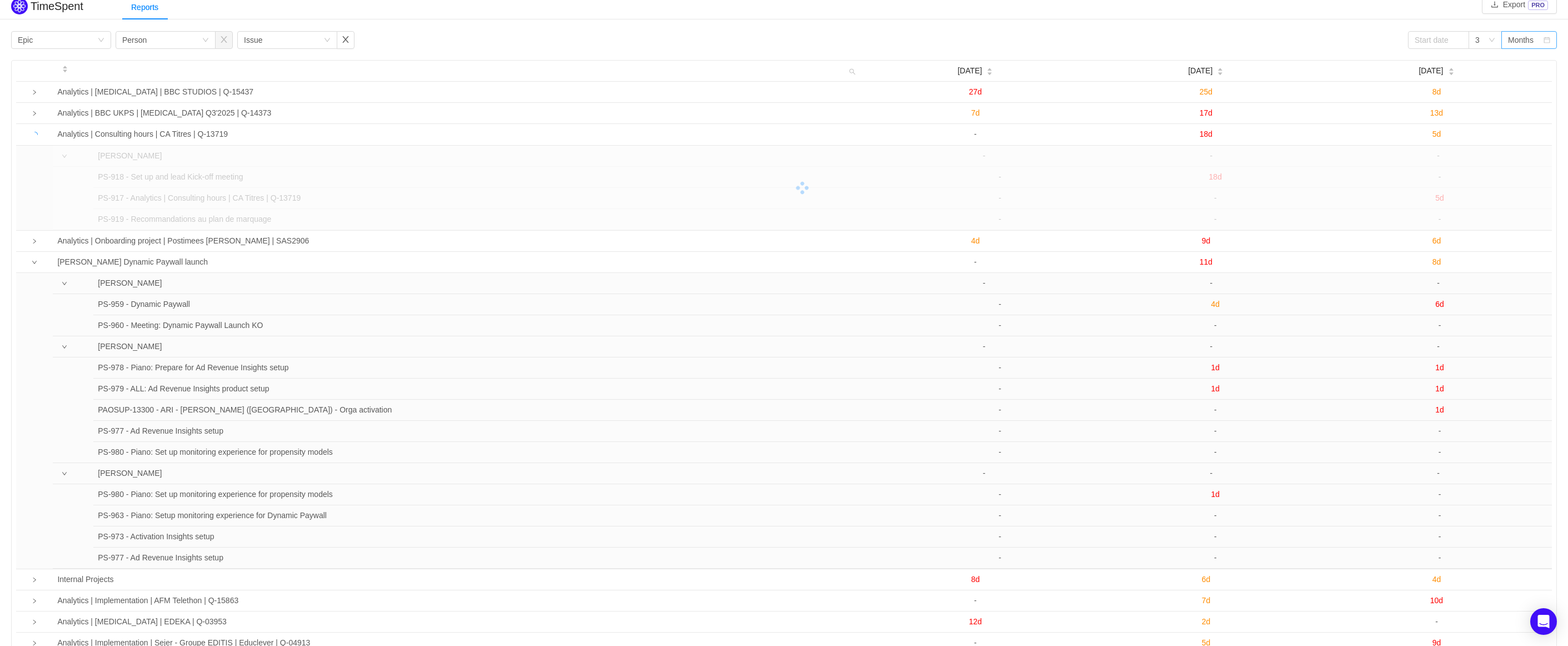
click at [1536, 41] on div "Months" at bounding box center [1525, 40] width 35 height 17
click at [1522, 60] on li "Weeks" at bounding box center [1528, 62] width 56 height 18
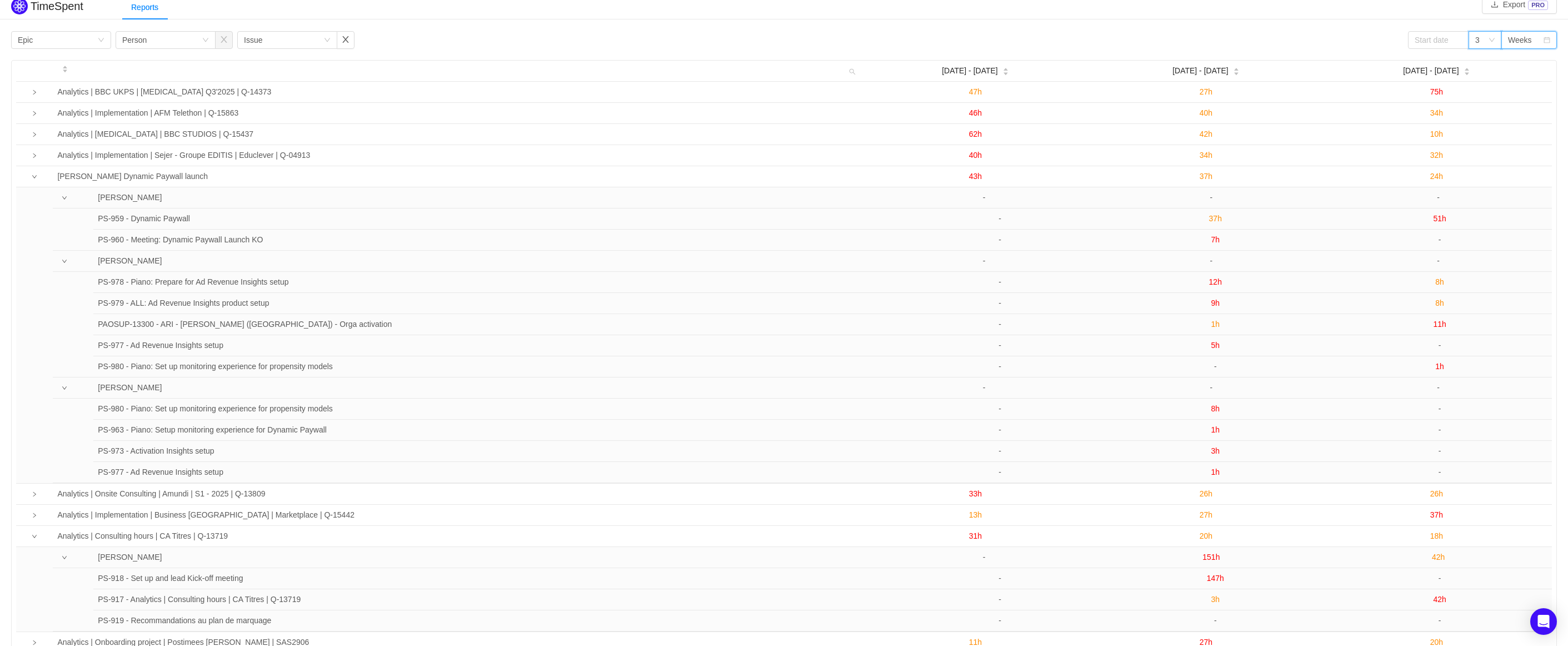
click at [1490, 38] on icon "icon: down" at bounding box center [1492, 40] width 6 height 6
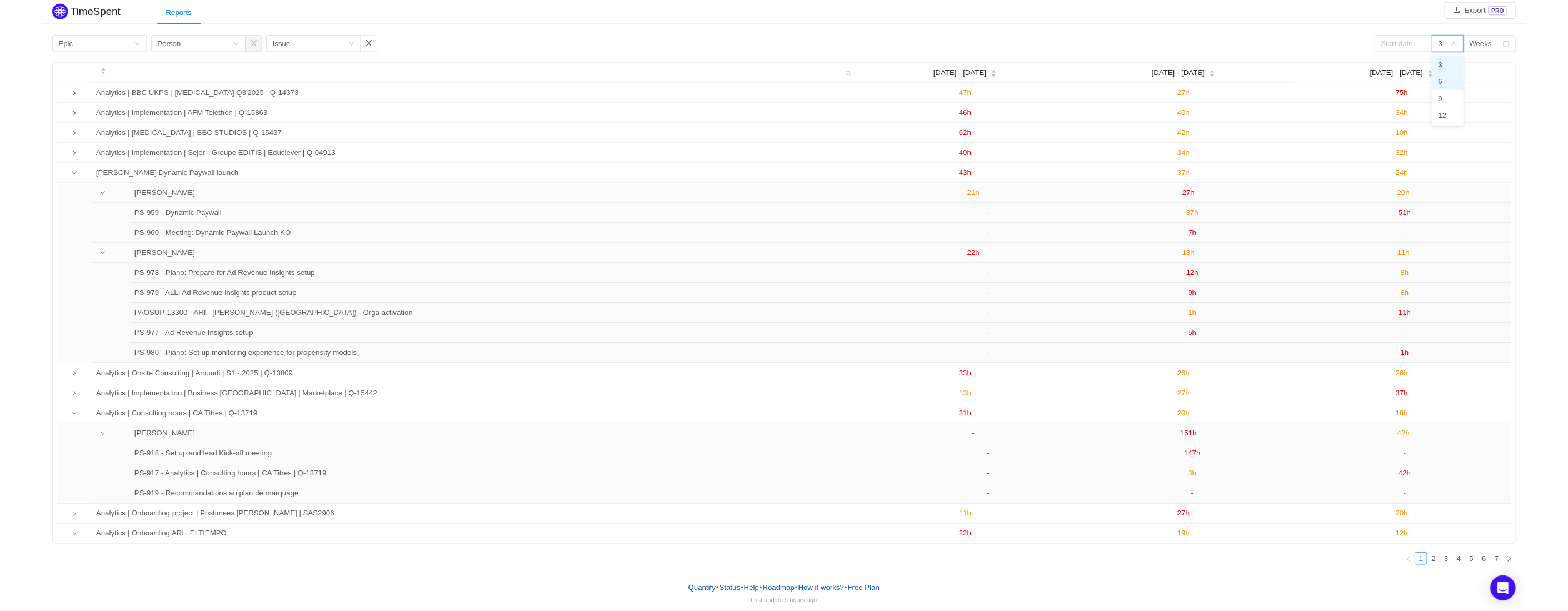
scroll to position [2, 0]
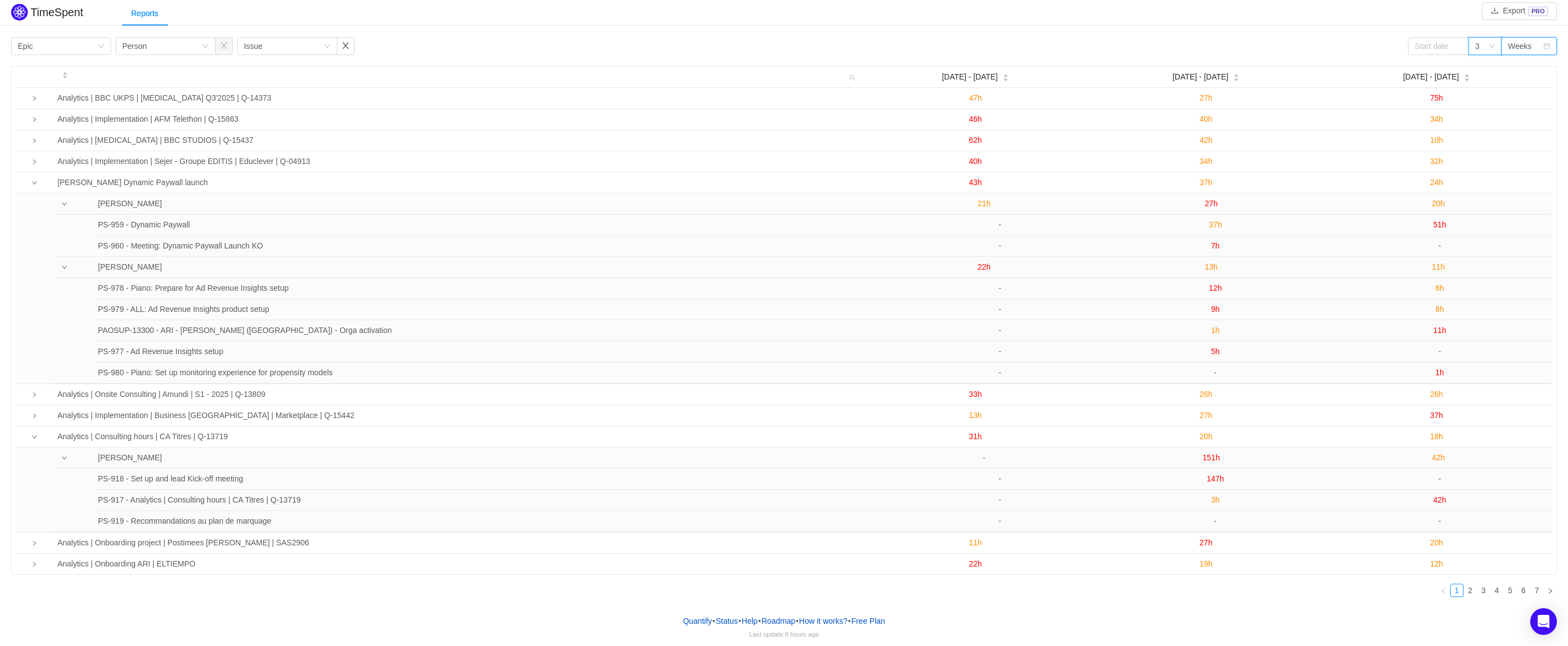
click at [1522, 43] on div "Weeks" at bounding box center [1519, 46] width 23 height 17
click at [1527, 79] on li "Months" at bounding box center [1528, 86] width 56 height 18
